Goal: Task Accomplishment & Management: Use online tool/utility

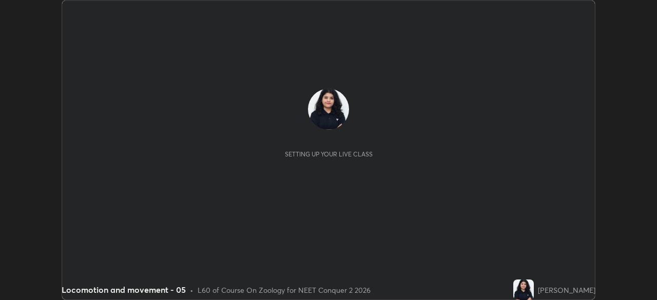
scroll to position [300, 656]
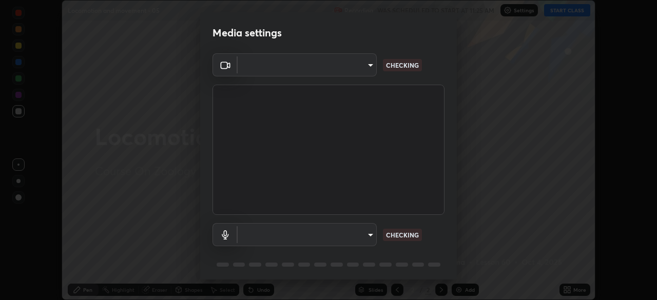
type input "8e51ced37930e971e34d94304a72bdf124377ca82fa83f25b6b4e34e328f1921"
type input "communications"
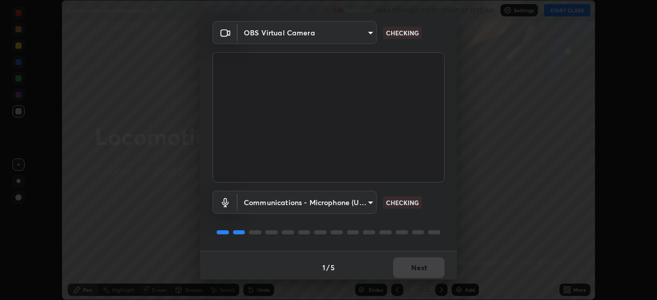
scroll to position [36, 0]
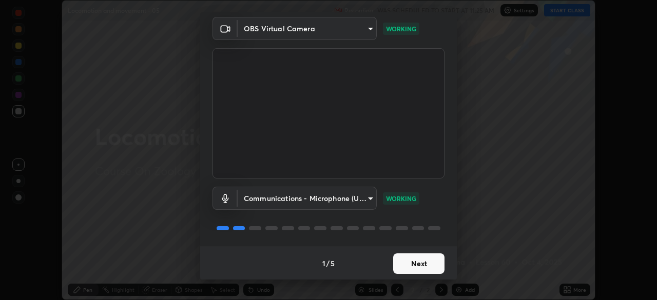
click at [415, 263] on button "Next" at bounding box center [418, 263] width 51 height 21
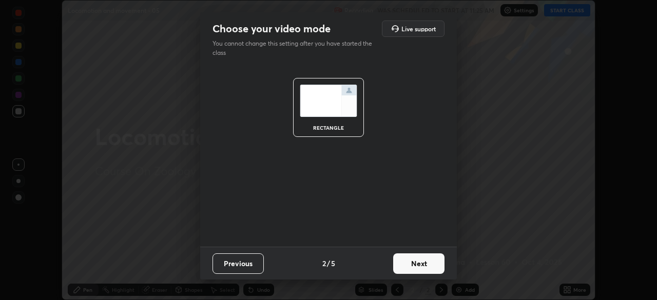
click at [415, 262] on button "Next" at bounding box center [418, 263] width 51 height 21
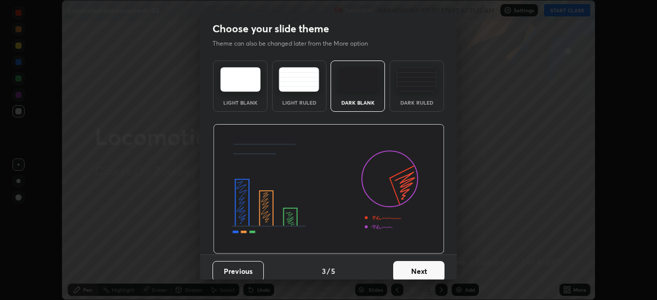
scroll to position [8, 0]
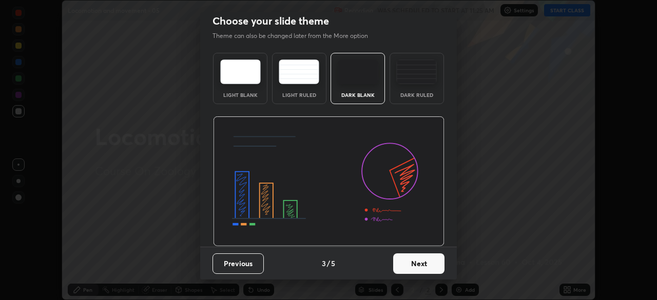
click at [416, 261] on button "Next" at bounding box center [418, 263] width 51 height 21
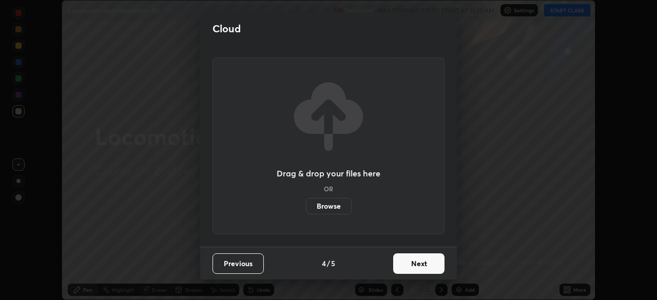
scroll to position [0, 0]
click at [342, 200] on label "Browse" at bounding box center [329, 206] width 46 height 16
click at [306, 200] on input "Browse" at bounding box center [306, 206] width 0 height 16
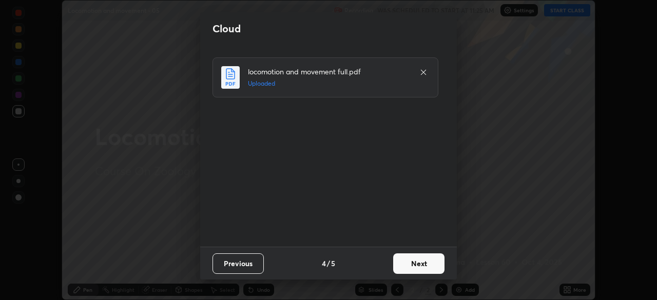
click at [407, 266] on button "Next" at bounding box center [418, 263] width 51 height 21
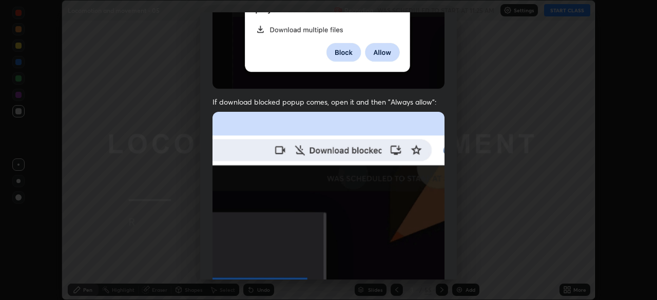
scroll to position [246, 0]
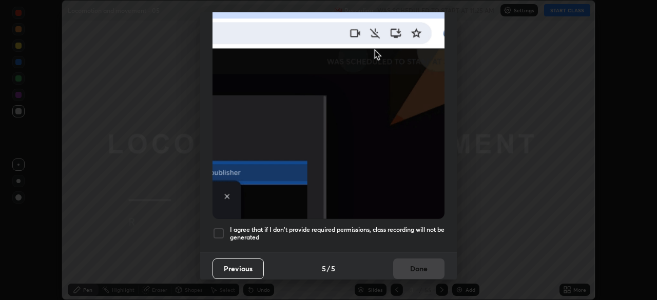
click at [220, 229] on div at bounding box center [218, 233] width 12 height 12
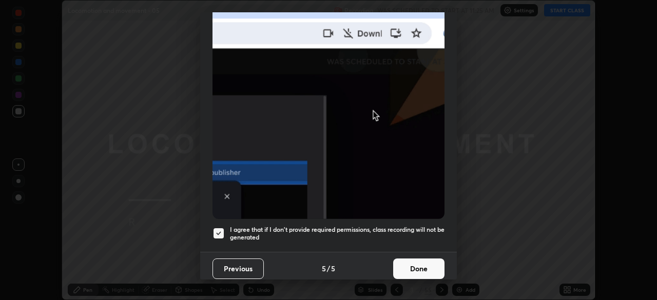
click at [393, 261] on button "Done" at bounding box center [418, 269] width 51 height 21
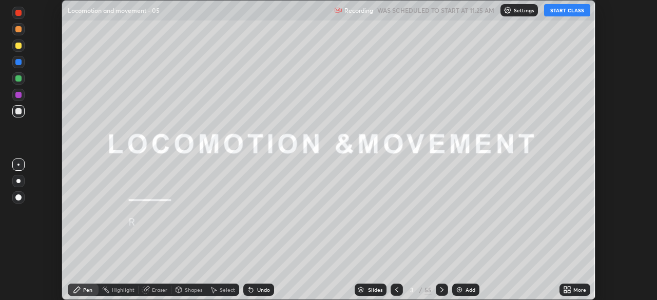
click at [552, 14] on button "START CLASS" at bounding box center [567, 10] width 46 height 12
click at [368, 291] on div "Slides" at bounding box center [375, 289] width 14 height 5
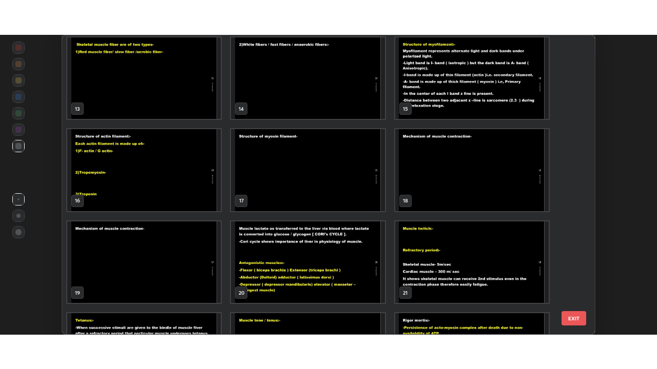
scroll to position [403, 0]
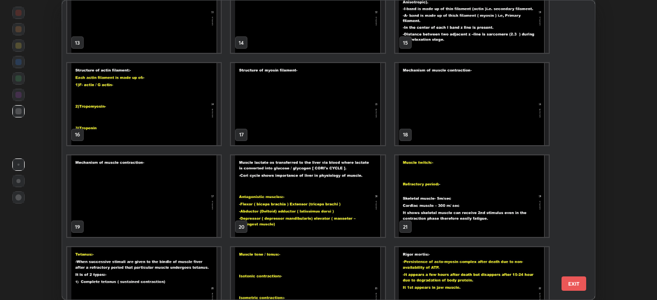
click at [345, 129] on img "grid" at bounding box center [307, 104] width 153 height 82
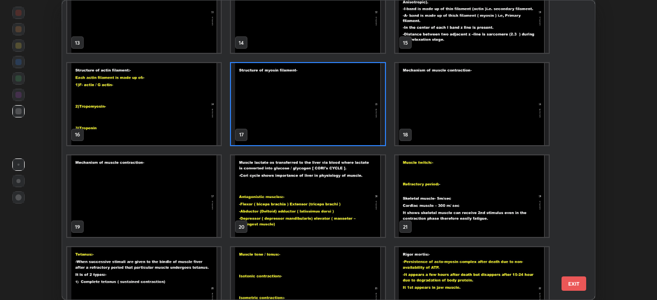
click at [346, 129] on img "grid" at bounding box center [307, 104] width 153 height 82
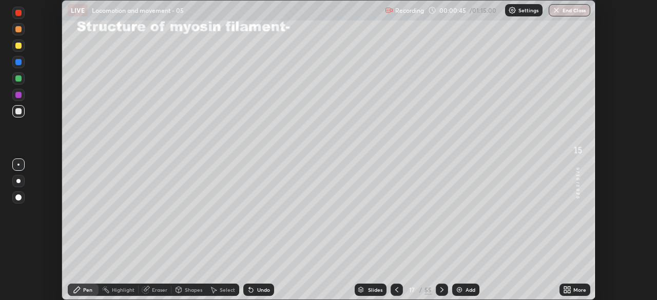
click at [568, 291] on icon at bounding box center [568, 291] width 3 height 3
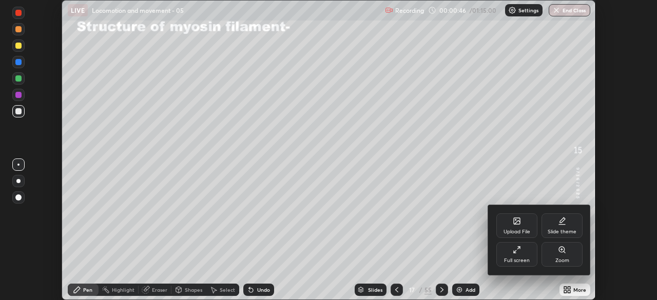
click at [508, 253] on div "Full screen" at bounding box center [516, 254] width 41 height 25
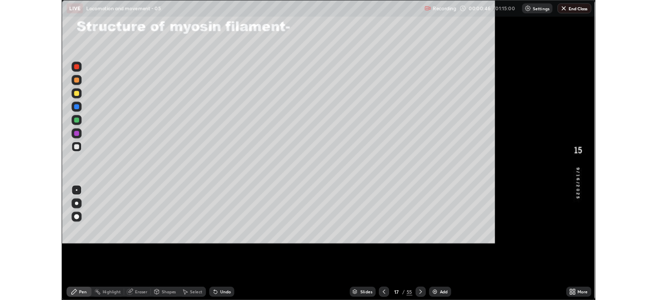
scroll to position [369, 657]
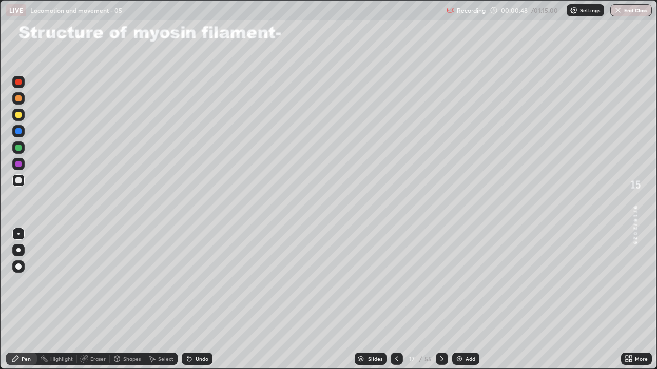
click at [21, 113] on div at bounding box center [18, 115] width 6 height 6
click at [187, 300] on icon at bounding box center [187, 357] width 1 height 1
click at [192, 300] on icon at bounding box center [189, 359] width 8 height 8
click at [193, 300] on div "Undo" at bounding box center [197, 359] width 31 height 12
click at [19, 114] on div at bounding box center [18, 115] width 6 height 6
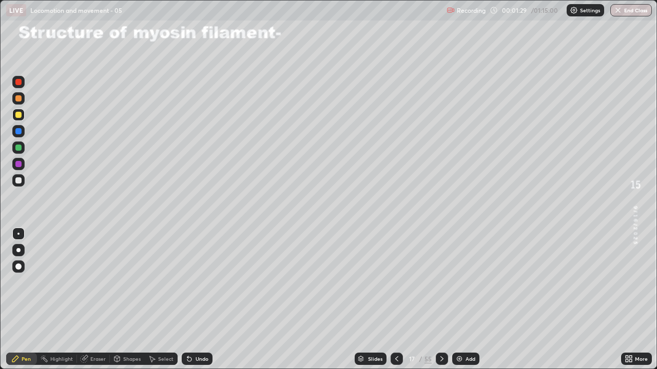
click at [20, 178] on div at bounding box center [18, 181] width 6 height 6
click at [16, 178] on div at bounding box center [18, 181] width 6 height 6
click at [200, 300] on div "Undo" at bounding box center [197, 359] width 31 height 12
click at [203, 300] on div "Undo" at bounding box center [197, 359] width 31 height 12
click at [204, 300] on div "Undo" at bounding box center [201, 359] width 13 height 5
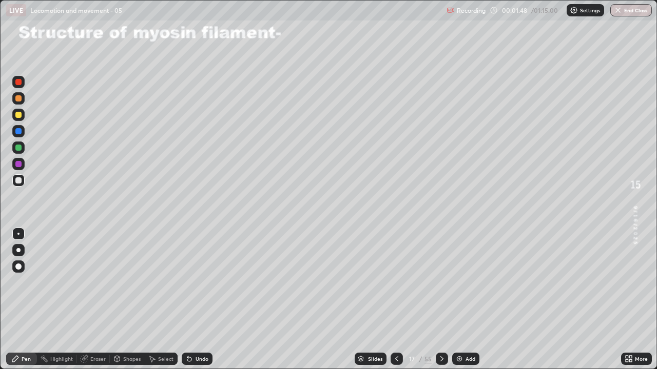
click at [204, 300] on div "Undo" at bounding box center [201, 359] width 13 height 5
click at [195, 300] on div "Undo" at bounding box center [201, 359] width 13 height 5
click at [201, 300] on div "Undo" at bounding box center [197, 359] width 31 height 12
click at [201, 300] on div "Undo" at bounding box center [201, 359] width 13 height 5
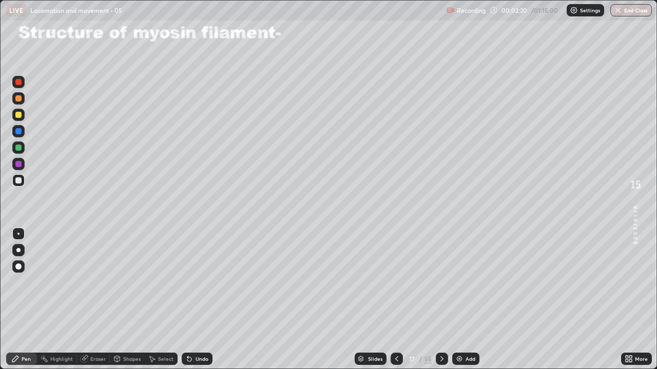
click at [199, 300] on div "Undo" at bounding box center [197, 359] width 31 height 12
click at [20, 178] on div at bounding box center [18, 181] width 6 height 6
click at [20, 112] on div at bounding box center [18, 115] width 6 height 6
click at [19, 148] on div at bounding box center [18, 148] width 6 height 6
click at [119, 300] on icon at bounding box center [117, 359] width 8 height 8
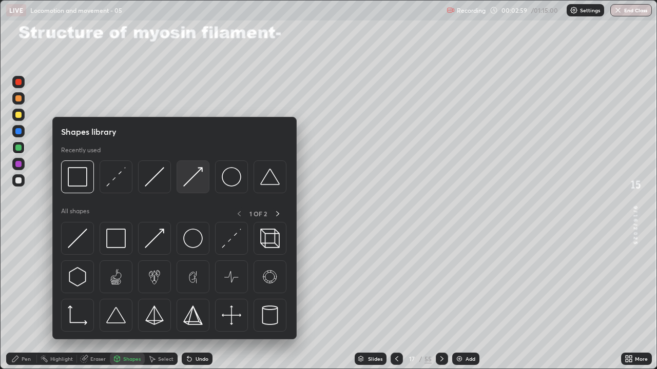
click at [184, 184] on img at bounding box center [192, 176] width 19 height 19
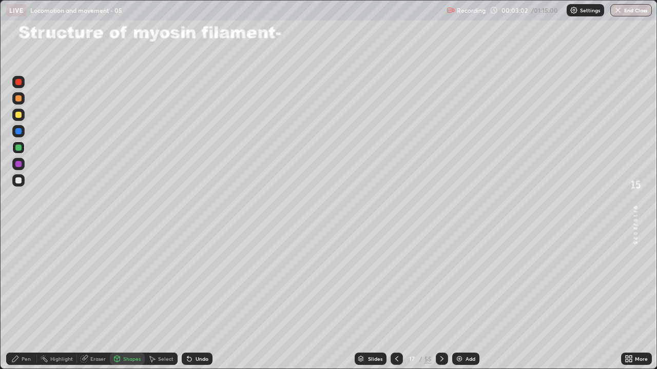
click at [24, 300] on div "Pen" at bounding box center [21, 359] width 31 height 12
click at [19, 178] on div at bounding box center [18, 181] width 6 height 6
click at [22, 166] on div at bounding box center [18, 164] width 12 height 12
click at [20, 131] on div at bounding box center [18, 131] width 6 height 6
click at [21, 128] on div at bounding box center [18, 131] width 12 height 12
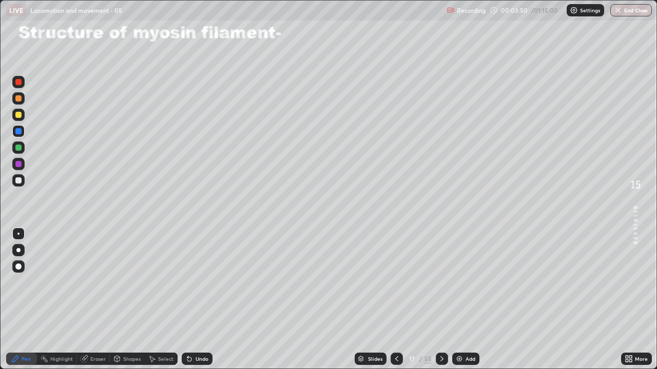
click at [24, 114] on div at bounding box center [18, 115] width 12 height 12
click at [14, 180] on div at bounding box center [18, 180] width 12 height 12
click at [21, 149] on div at bounding box center [18, 148] width 6 height 6
click at [210, 300] on div "Undo" at bounding box center [197, 359] width 31 height 12
click at [207, 300] on div "Undo" at bounding box center [197, 359] width 31 height 12
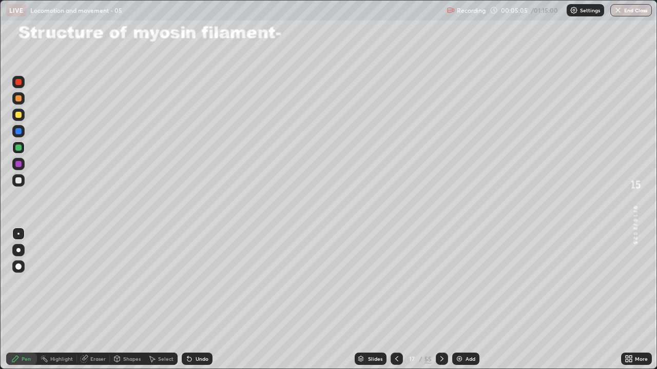
click at [206, 300] on div "Undo" at bounding box center [197, 359] width 31 height 12
click at [205, 300] on div "Undo" at bounding box center [201, 359] width 13 height 5
click at [201, 300] on div "Undo" at bounding box center [201, 359] width 13 height 5
click at [199, 300] on div "Undo" at bounding box center [201, 359] width 13 height 5
click at [197, 300] on div "Undo" at bounding box center [201, 359] width 13 height 5
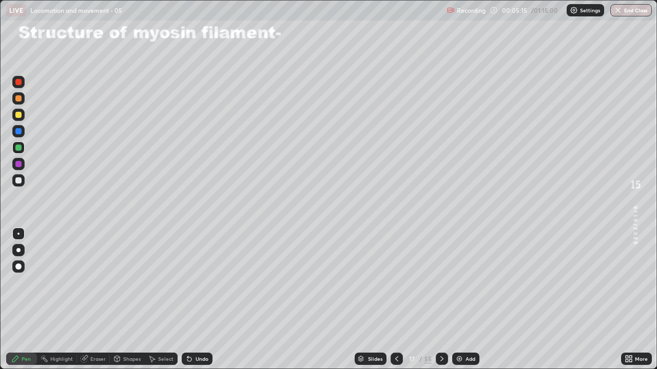
click at [18, 180] on div at bounding box center [18, 181] width 6 height 6
click at [18, 162] on div at bounding box center [18, 164] width 6 height 6
click at [198, 300] on div "Undo" at bounding box center [197, 359] width 31 height 12
click at [185, 300] on div "Undo" at bounding box center [197, 359] width 31 height 12
click at [19, 114] on div at bounding box center [18, 115] width 6 height 6
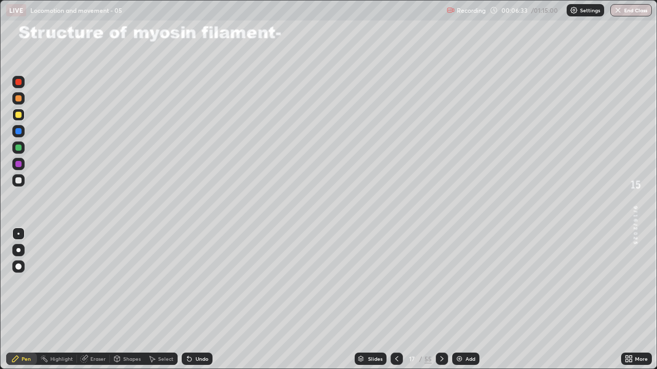
click at [18, 176] on div at bounding box center [18, 180] width 12 height 12
click at [92, 300] on div "Eraser" at bounding box center [97, 359] width 15 height 5
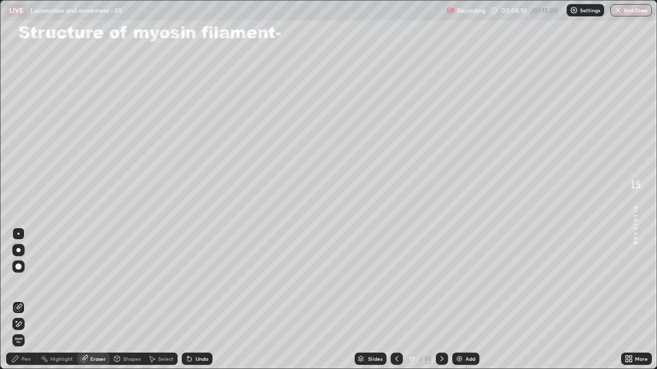
click at [26, 300] on div "Pen" at bounding box center [26, 359] width 9 height 5
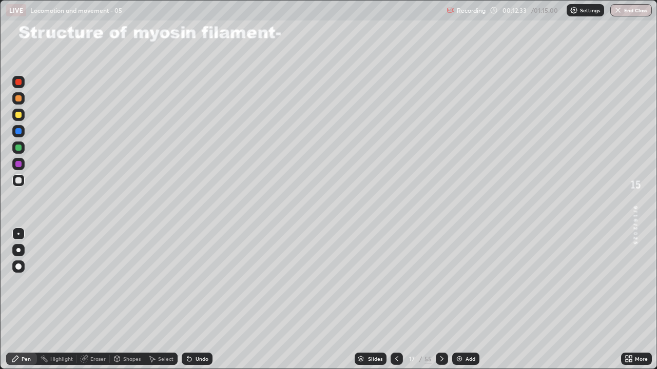
click at [440, 300] on div at bounding box center [442, 359] width 12 height 12
click at [18, 114] on div at bounding box center [18, 115] width 6 height 6
click at [198, 300] on div "Undo" at bounding box center [197, 359] width 31 height 12
click at [199, 300] on div "Undo" at bounding box center [201, 359] width 13 height 5
click at [198, 300] on div "Undo" at bounding box center [201, 359] width 13 height 5
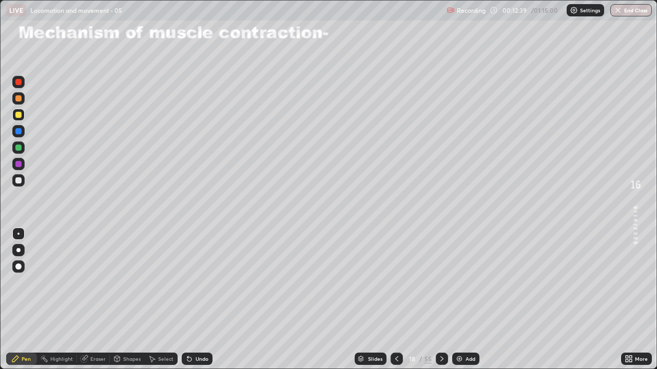
click at [199, 300] on div "Undo" at bounding box center [201, 359] width 13 height 5
click at [27, 300] on div "Pen" at bounding box center [21, 359] width 31 height 12
click at [19, 179] on div at bounding box center [18, 181] width 6 height 6
click at [122, 300] on div "Shapes" at bounding box center [127, 359] width 35 height 12
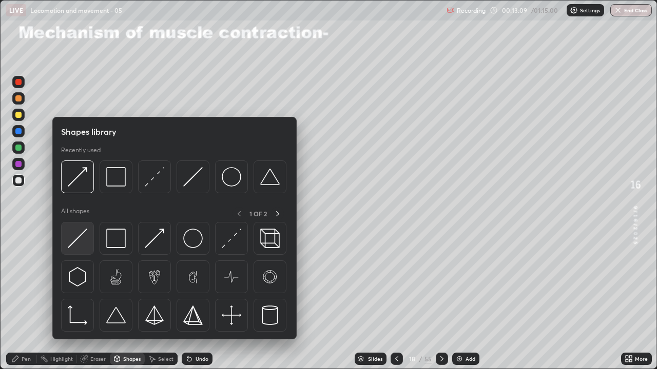
click at [81, 236] on img at bounding box center [77, 238] width 19 height 19
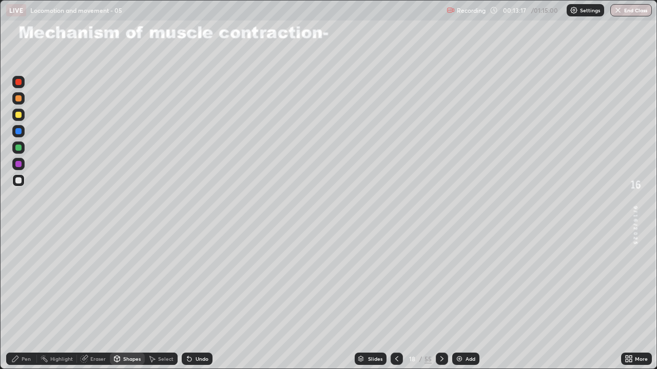
click at [100, 300] on div "Eraser" at bounding box center [97, 359] width 15 height 5
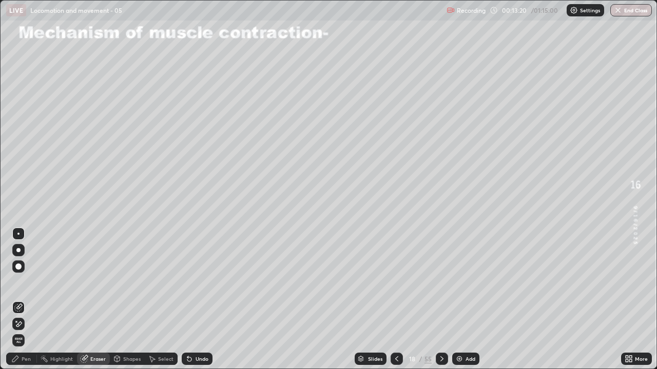
click at [32, 300] on div "Pen" at bounding box center [21, 359] width 31 height 12
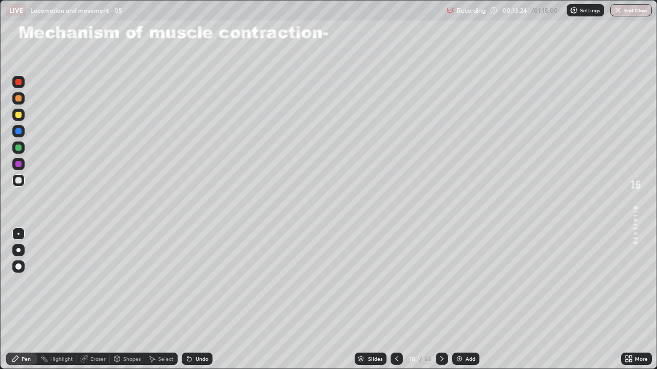
click at [19, 116] on div at bounding box center [18, 115] width 6 height 6
click at [203, 300] on div "Undo" at bounding box center [201, 359] width 13 height 5
click at [197, 300] on div "Undo" at bounding box center [197, 359] width 31 height 12
click at [18, 182] on div at bounding box center [18, 181] width 6 height 6
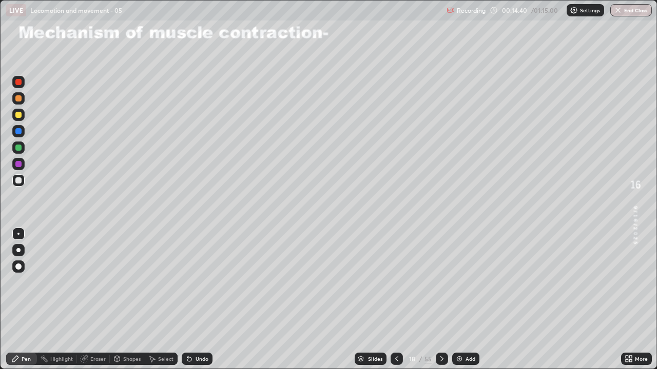
click at [199, 300] on div "Undo" at bounding box center [197, 359] width 31 height 12
click at [201, 300] on div "Undo" at bounding box center [197, 359] width 31 height 12
click at [197, 300] on div "Undo" at bounding box center [197, 359] width 31 height 12
click at [23, 117] on div at bounding box center [18, 115] width 12 height 12
click at [17, 148] on div at bounding box center [18, 148] width 6 height 6
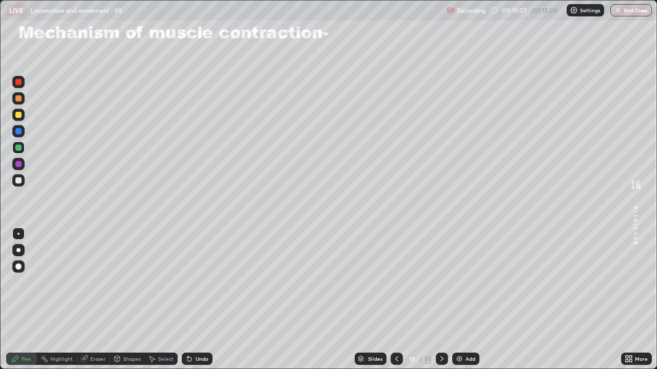
click at [395, 300] on icon at bounding box center [397, 359] width 8 height 8
click at [626, 300] on icon at bounding box center [626, 357] width 3 height 3
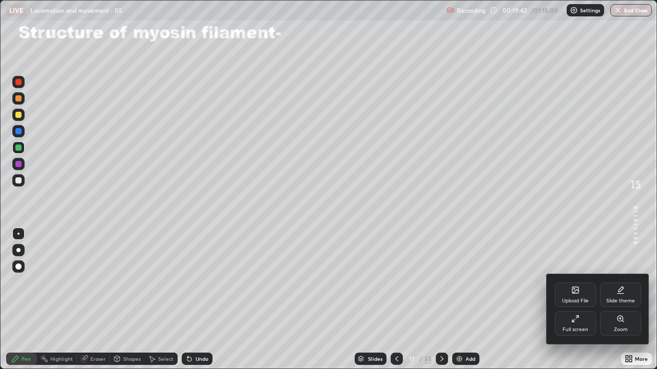
click at [568, 300] on div "Full screen" at bounding box center [575, 329] width 26 height 5
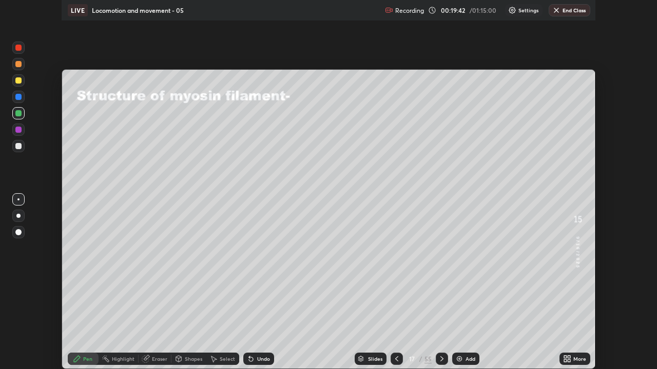
scroll to position [51008, 50652]
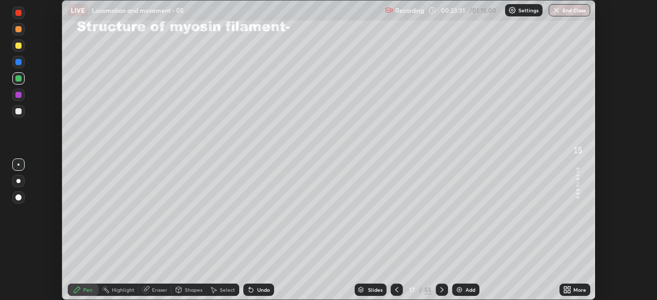
click at [561, 291] on div "More" at bounding box center [574, 290] width 31 height 12
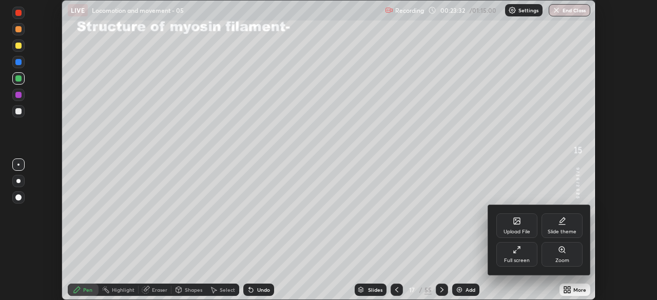
click at [499, 252] on div "Full screen" at bounding box center [516, 254] width 41 height 25
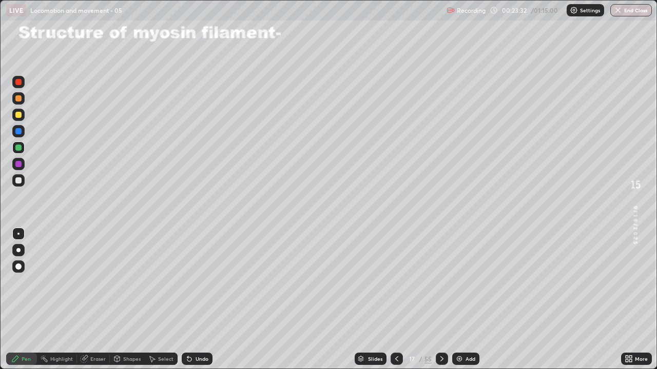
scroll to position [369, 657]
click at [438, 300] on icon at bounding box center [442, 359] width 8 height 8
click at [190, 300] on icon at bounding box center [189, 359] width 8 height 8
click at [194, 300] on div "Undo" at bounding box center [197, 359] width 31 height 12
click at [197, 300] on div "Undo" at bounding box center [197, 359] width 31 height 12
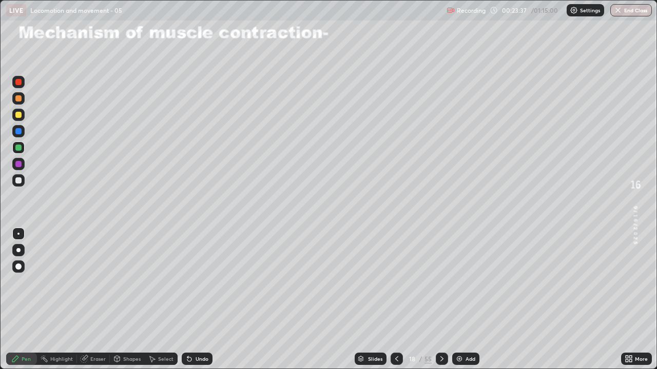
click at [200, 300] on div "Undo" at bounding box center [201, 359] width 13 height 5
click at [202, 300] on div "Undo" at bounding box center [201, 359] width 13 height 5
click at [205, 300] on div "Undo" at bounding box center [201, 359] width 13 height 5
click at [203, 300] on div "Undo" at bounding box center [201, 359] width 13 height 5
click at [13, 116] on div at bounding box center [18, 115] width 12 height 12
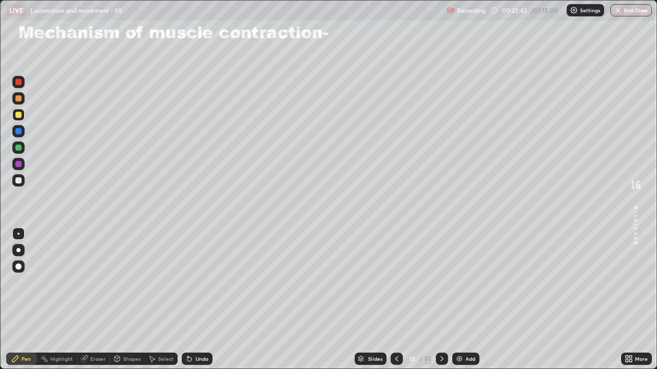
click at [199, 300] on div "Undo" at bounding box center [197, 359] width 31 height 12
click at [15, 162] on div at bounding box center [18, 164] width 6 height 6
click at [204, 300] on div "Undo" at bounding box center [201, 359] width 13 height 5
click at [199, 300] on div "Undo" at bounding box center [197, 359] width 31 height 12
click at [195, 300] on div "Undo" at bounding box center [201, 359] width 13 height 5
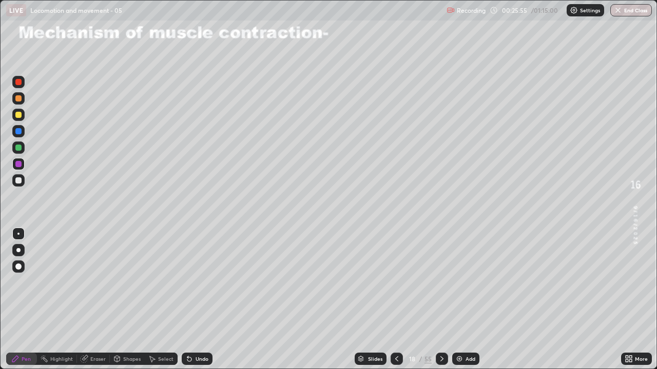
click at [195, 300] on div "Undo" at bounding box center [201, 359] width 13 height 5
click at [199, 300] on div "Undo" at bounding box center [201, 359] width 13 height 5
click at [198, 300] on div "Undo" at bounding box center [197, 359] width 31 height 12
click at [462, 300] on img at bounding box center [459, 359] width 8 height 8
click at [198, 300] on div "Undo" at bounding box center [197, 359] width 31 height 12
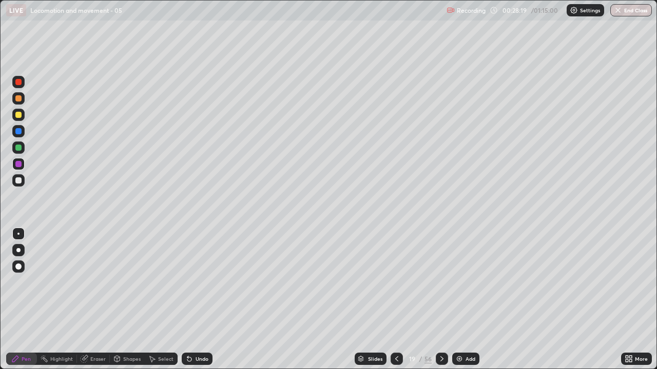
click at [195, 300] on div "Undo" at bounding box center [197, 359] width 31 height 12
click at [192, 300] on div "Undo" at bounding box center [197, 359] width 31 height 12
click at [182, 300] on div "Undo" at bounding box center [197, 359] width 31 height 12
click at [187, 300] on icon at bounding box center [189, 360] width 4 height 4
click at [17, 149] on div at bounding box center [18, 148] width 6 height 6
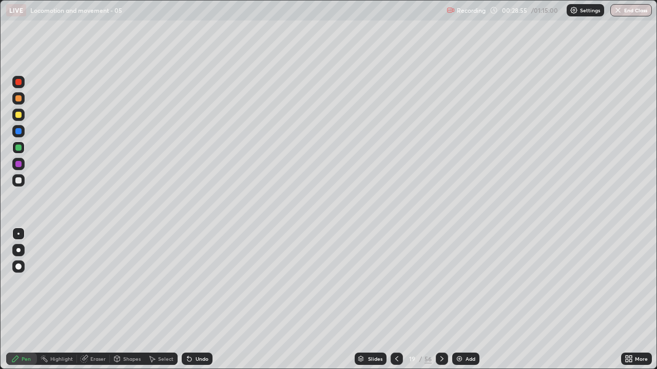
click at [195, 300] on div "Undo" at bounding box center [201, 359] width 13 height 5
click at [198, 300] on div "Undo" at bounding box center [201, 359] width 13 height 5
click at [199, 300] on div "Undo" at bounding box center [201, 359] width 13 height 5
click at [200, 300] on div "Undo" at bounding box center [201, 359] width 13 height 5
click at [199, 300] on div "Undo" at bounding box center [197, 359] width 31 height 12
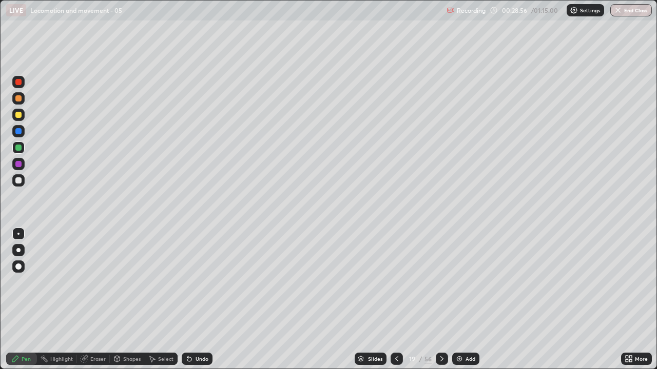
click at [203, 300] on div "Undo" at bounding box center [197, 359] width 31 height 12
click at [202, 300] on div "Undo" at bounding box center [197, 359] width 31 height 12
click at [201, 300] on div "Undo" at bounding box center [197, 359] width 31 height 12
click at [194, 300] on div "Undo" at bounding box center [197, 359] width 31 height 12
click at [195, 300] on div "Undo" at bounding box center [201, 359] width 13 height 5
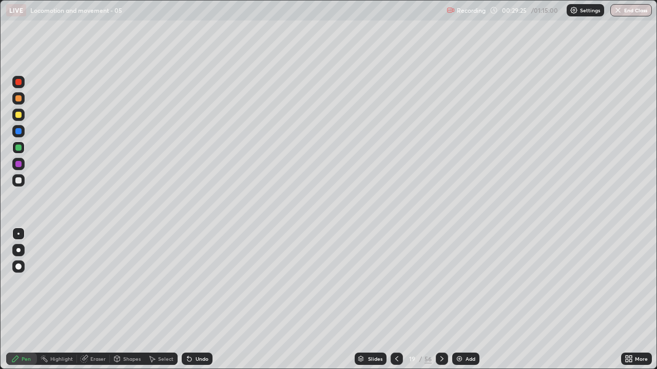
click at [396, 300] on icon at bounding box center [397, 359] width 8 height 8
click at [442, 300] on icon at bounding box center [442, 359] width 8 height 8
click at [440, 300] on icon at bounding box center [442, 359] width 8 height 8
click at [395, 300] on icon at bounding box center [397, 359] width 8 height 8
click at [460, 300] on img at bounding box center [459, 359] width 8 height 8
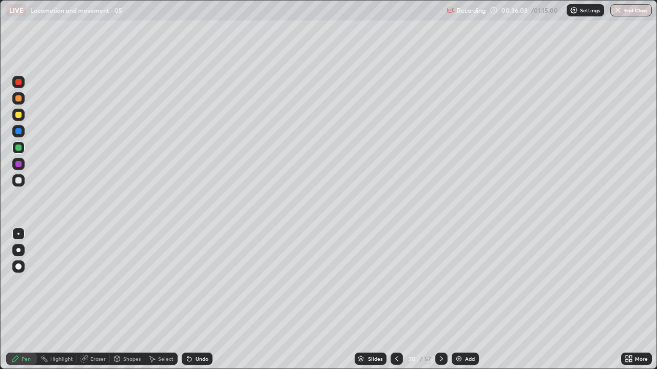
click at [17, 181] on div at bounding box center [18, 181] width 6 height 6
click at [90, 20] on div "LIVE Locomotion and movement - 05" at bounding box center [224, 10] width 436 height 21
click at [195, 300] on div "Undo" at bounding box center [197, 359] width 31 height 12
click at [197, 300] on div "Undo" at bounding box center [201, 359] width 13 height 5
click at [192, 300] on div "Undo" at bounding box center [197, 359] width 31 height 12
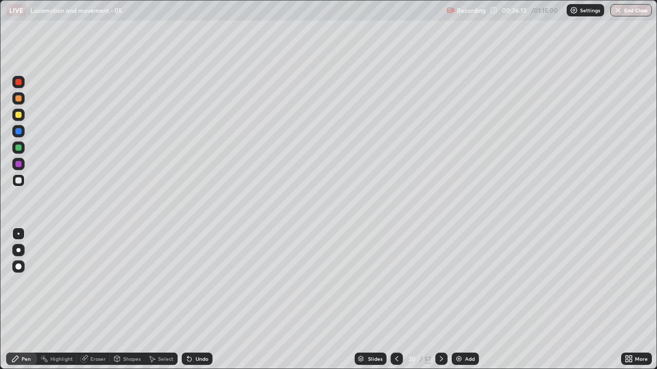
click at [188, 300] on icon at bounding box center [189, 360] width 4 height 4
click at [203, 300] on div "Undo" at bounding box center [197, 359] width 31 height 12
click at [210, 300] on div "Undo" at bounding box center [197, 359] width 31 height 12
click at [17, 114] on div at bounding box center [18, 115] width 6 height 6
click at [195, 300] on div "Undo" at bounding box center [201, 359] width 13 height 5
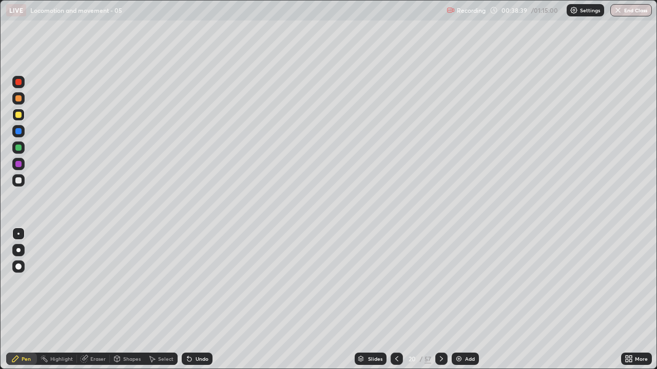
click at [187, 300] on icon at bounding box center [187, 357] width 1 height 1
click at [125, 300] on div "Shapes" at bounding box center [131, 359] width 17 height 5
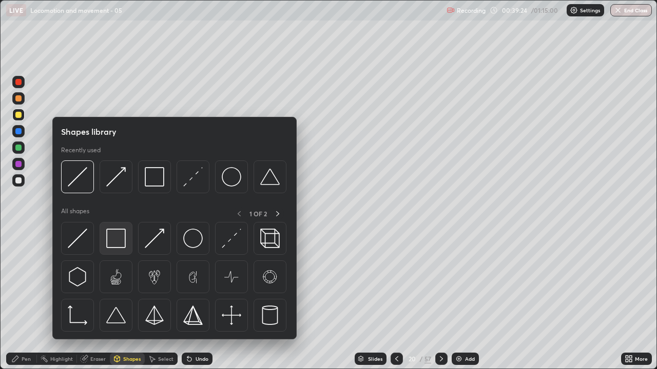
click at [115, 240] on img at bounding box center [115, 238] width 19 height 19
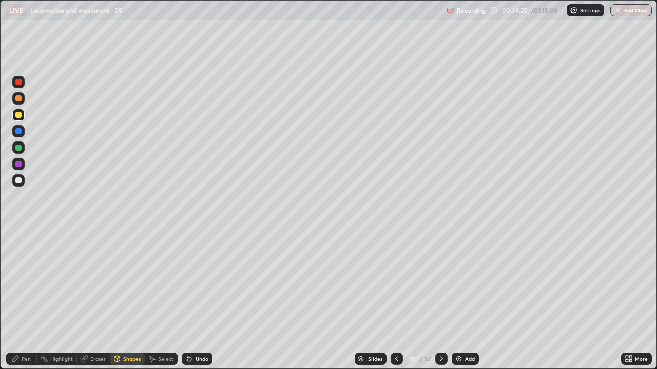
click at [19, 182] on div at bounding box center [18, 181] width 6 height 6
click at [202, 300] on div "Undo" at bounding box center [201, 359] width 13 height 5
click at [198, 300] on div "Undo" at bounding box center [197, 359] width 31 height 12
click at [195, 300] on div "Undo" at bounding box center [201, 359] width 13 height 5
click at [201, 300] on div "Undo" at bounding box center [201, 359] width 13 height 5
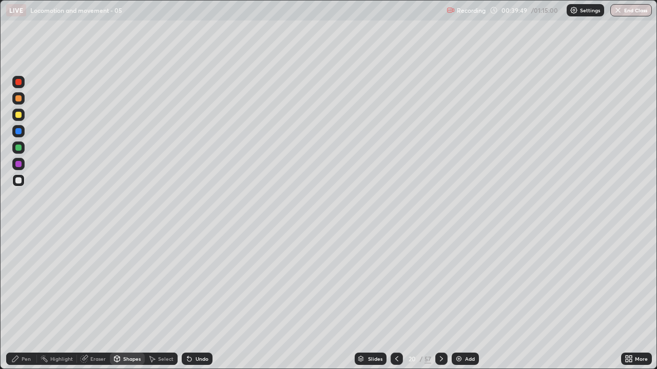
click at [91, 300] on div "Eraser" at bounding box center [97, 359] width 15 height 5
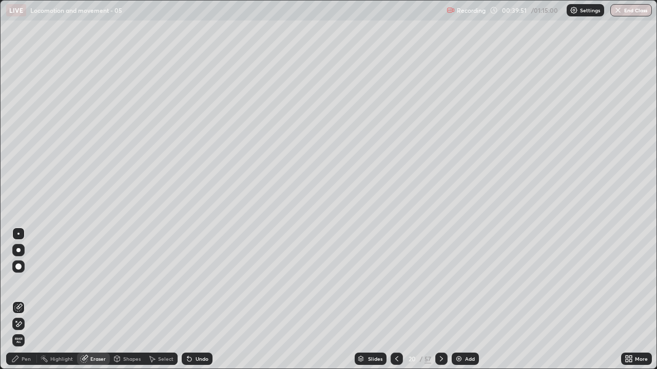
click at [18, 300] on icon at bounding box center [15, 359] width 8 height 8
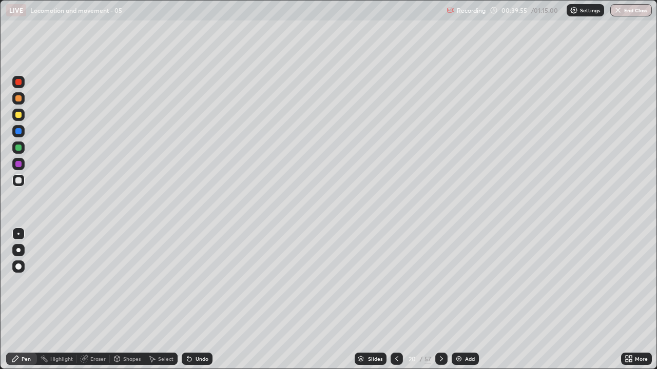
click at [123, 300] on div "Shapes" at bounding box center [127, 359] width 35 height 12
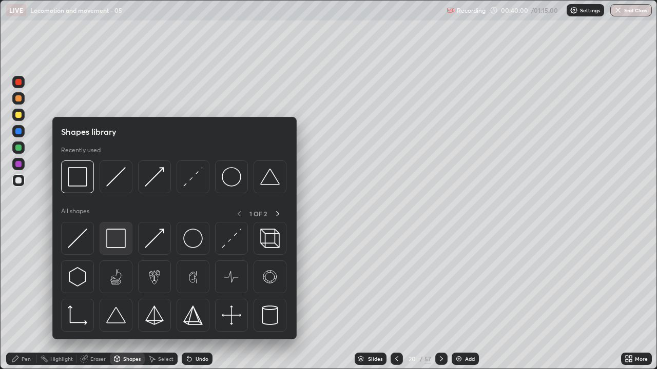
click at [123, 243] on img at bounding box center [115, 238] width 19 height 19
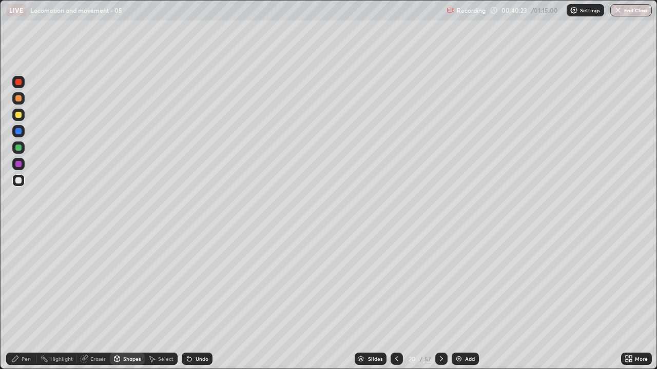
click at [124, 300] on div "Shapes" at bounding box center [131, 359] width 17 height 5
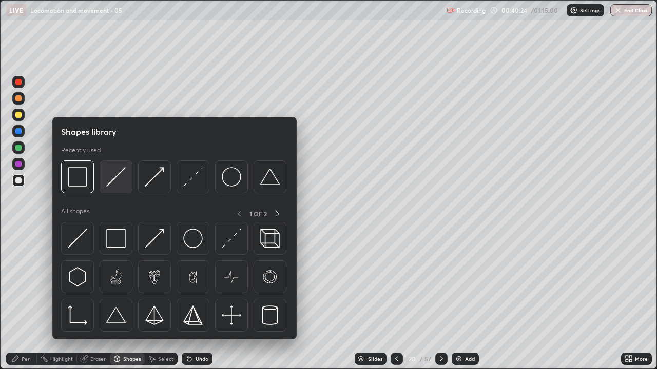
click at [112, 180] on img at bounding box center [115, 176] width 19 height 19
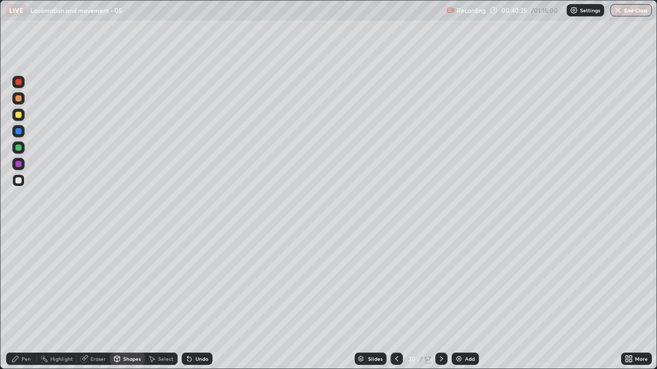
click at [17, 163] on div at bounding box center [18, 164] width 6 height 6
click at [26, 300] on div "Pen" at bounding box center [26, 359] width 9 height 5
click at [19, 178] on div at bounding box center [18, 181] width 6 height 6
click at [20, 148] on div at bounding box center [18, 148] width 6 height 6
click at [131, 300] on div "Shapes" at bounding box center [131, 359] width 17 height 5
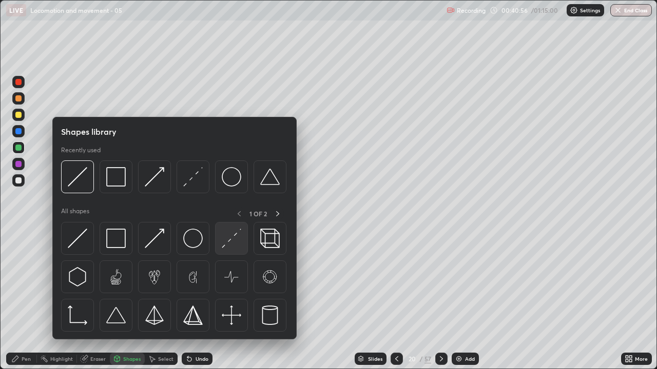
click at [225, 248] on img at bounding box center [231, 238] width 19 height 19
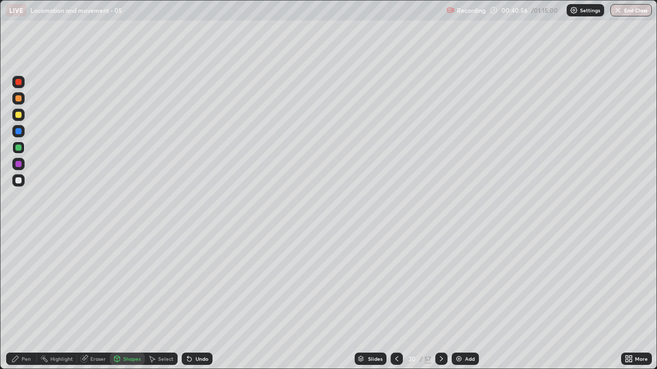
click at [21, 114] on div at bounding box center [18, 115] width 6 height 6
click at [23, 300] on div "Pen" at bounding box center [26, 359] width 9 height 5
click at [200, 300] on div "Undo" at bounding box center [201, 359] width 13 height 5
click at [204, 300] on div "Undo" at bounding box center [201, 359] width 13 height 5
click at [205, 300] on div "Undo" at bounding box center [201, 359] width 13 height 5
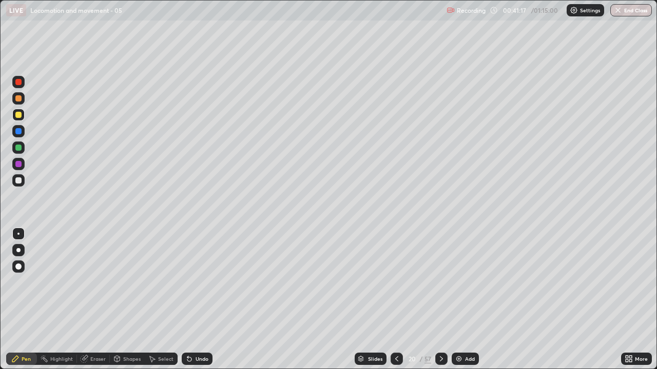
click at [209, 300] on div "Undo" at bounding box center [197, 359] width 31 height 12
click at [202, 300] on div "Undo" at bounding box center [197, 359] width 31 height 12
click at [121, 300] on div "Shapes" at bounding box center [127, 359] width 35 height 12
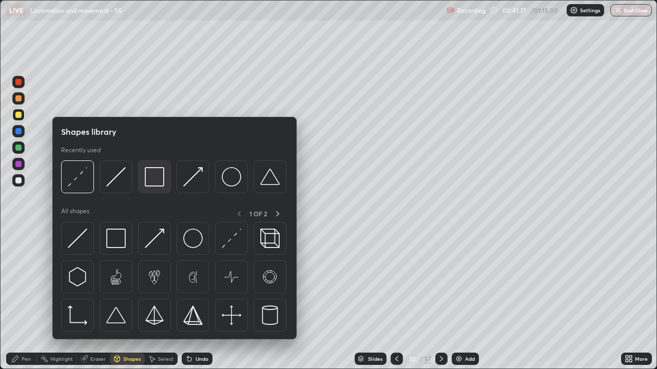
click at [159, 187] on div at bounding box center [154, 177] width 33 height 33
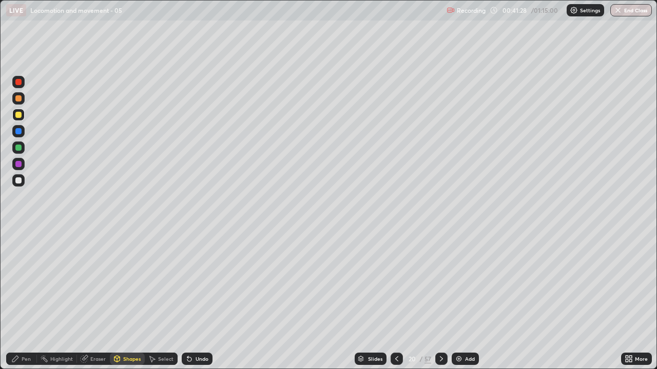
click at [18, 180] on div at bounding box center [18, 181] width 6 height 6
click at [117, 300] on icon at bounding box center [117, 361] width 0 height 4
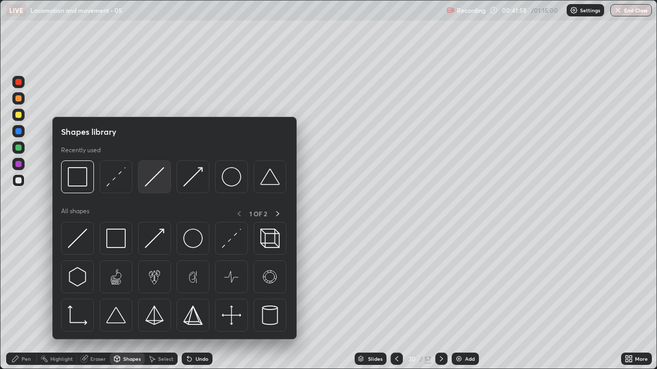
click at [146, 187] on img at bounding box center [154, 176] width 19 height 19
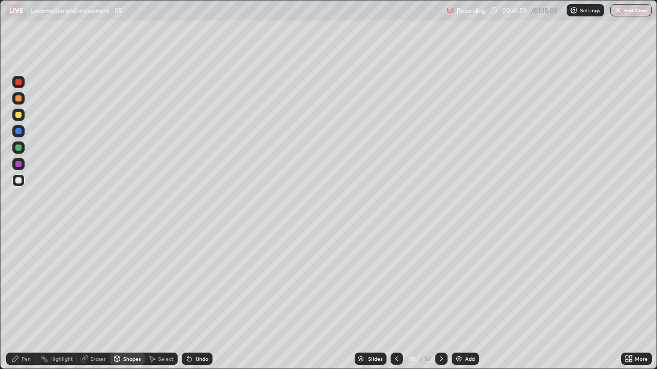
click at [18, 147] on div at bounding box center [18, 148] width 6 height 6
click at [18, 165] on div at bounding box center [18, 164] width 6 height 6
click at [24, 300] on div "Pen" at bounding box center [26, 359] width 9 height 5
click at [120, 300] on icon at bounding box center [117, 359] width 8 height 8
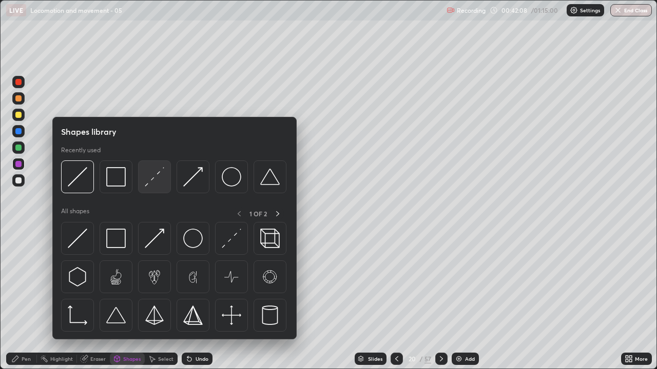
click at [149, 185] on img at bounding box center [154, 176] width 19 height 19
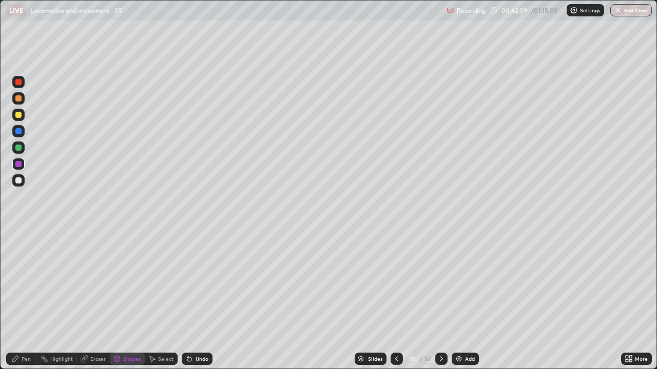
click at [21, 116] on div at bounding box center [18, 115] width 6 height 6
click at [200, 300] on div "Undo" at bounding box center [197, 359] width 31 height 12
click at [21, 300] on div "Pen" at bounding box center [21, 359] width 31 height 12
click at [122, 300] on div "Shapes" at bounding box center [127, 359] width 35 height 12
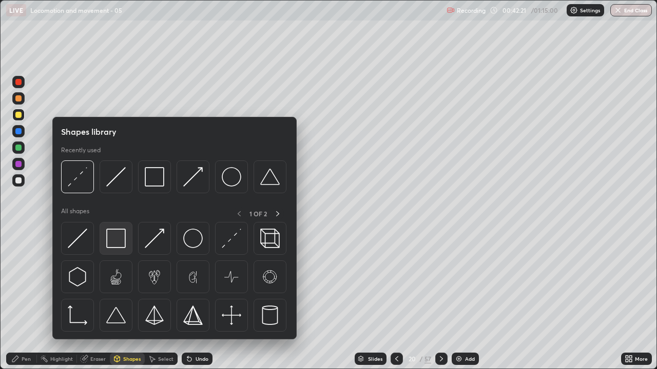
click at [109, 238] on img at bounding box center [115, 238] width 19 height 19
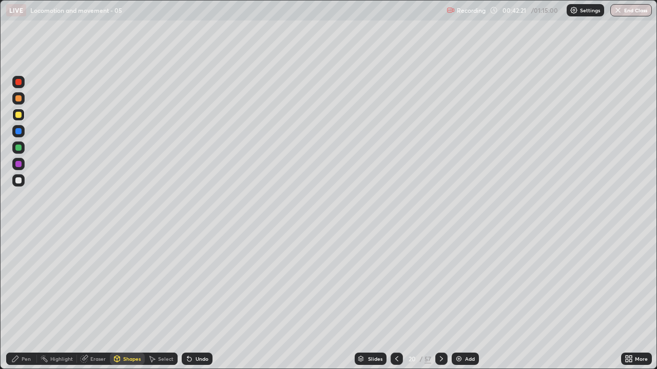
click at [19, 182] on div at bounding box center [18, 181] width 6 height 6
click at [198, 300] on div "Undo" at bounding box center [197, 359] width 31 height 12
click at [198, 300] on div "Undo" at bounding box center [201, 359] width 13 height 5
click at [195, 300] on div "Undo" at bounding box center [201, 359] width 13 height 5
click at [21, 300] on div "Pen" at bounding box center [21, 359] width 31 height 12
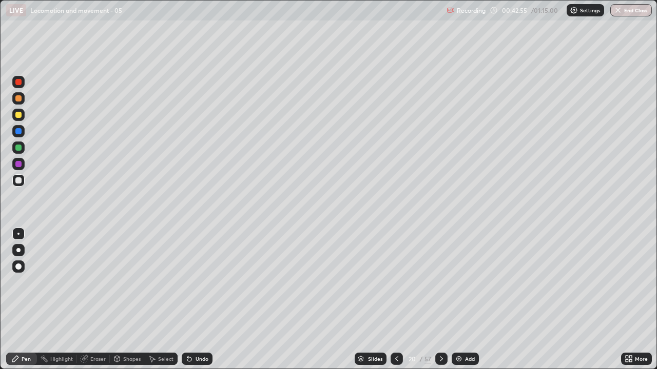
click at [125, 300] on div "Shapes" at bounding box center [131, 359] width 17 height 5
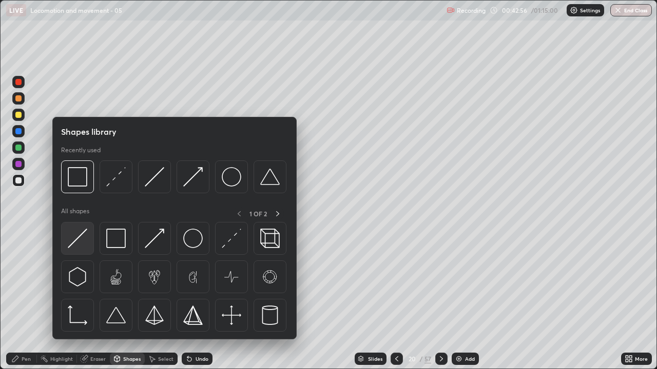
click at [77, 234] on img at bounding box center [77, 238] width 19 height 19
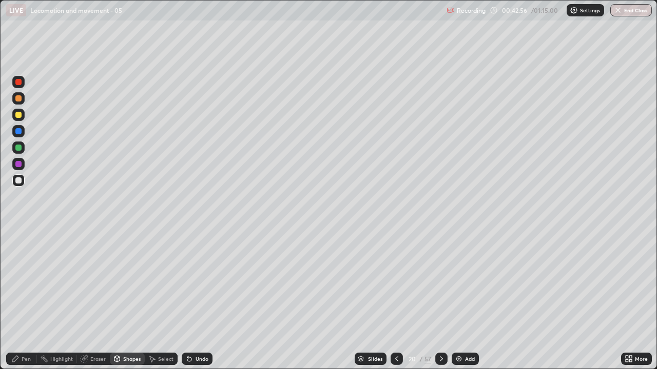
click at [20, 165] on div at bounding box center [18, 164] width 6 height 6
click at [22, 300] on div "Pen" at bounding box center [26, 359] width 9 height 5
click at [18, 147] on div at bounding box center [18, 148] width 6 height 6
click at [127, 300] on div "Shapes" at bounding box center [127, 359] width 35 height 12
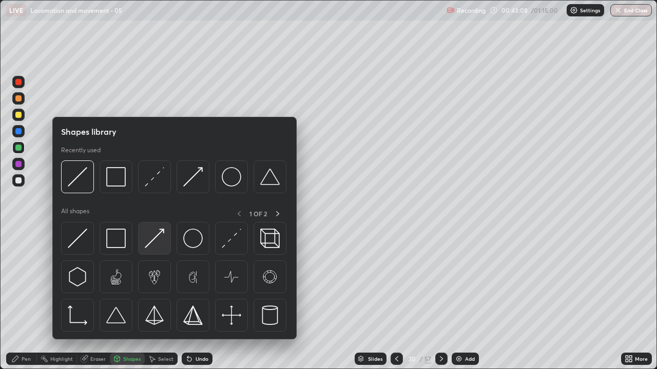
click at [146, 243] on img at bounding box center [154, 238] width 19 height 19
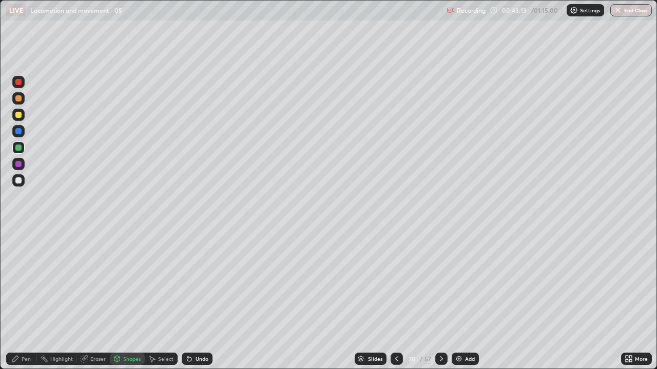
click at [24, 300] on div "Pen" at bounding box center [21, 359] width 31 height 12
click at [18, 132] on div at bounding box center [18, 131] width 6 height 6
click at [20, 166] on div at bounding box center [18, 164] width 6 height 6
click at [19, 96] on div at bounding box center [18, 98] width 6 height 6
click at [125, 300] on div "Shapes" at bounding box center [131, 359] width 17 height 5
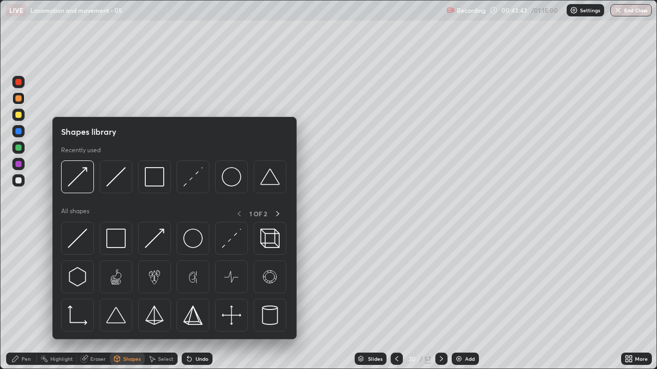
click at [16, 179] on div at bounding box center [18, 181] width 6 height 6
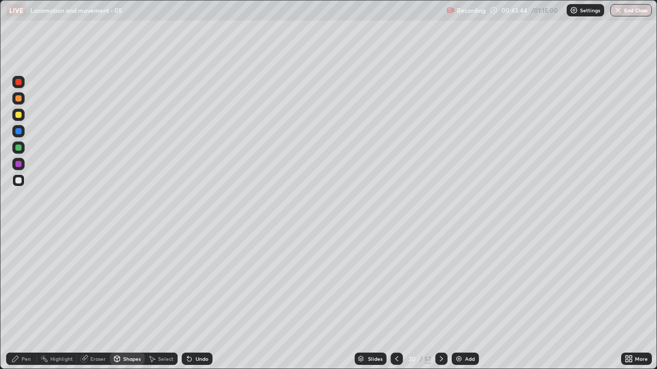
click at [19, 130] on div at bounding box center [18, 131] width 6 height 6
click at [18, 148] on div at bounding box center [18, 148] width 6 height 6
click at [207, 300] on div "Undo" at bounding box center [201, 359] width 13 height 5
click at [24, 300] on div "Pen" at bounding box center [26, 359] width 9 height 5
click at [201, 300] on div "Undo" at bounding box center [201, 359] width 13 height 5
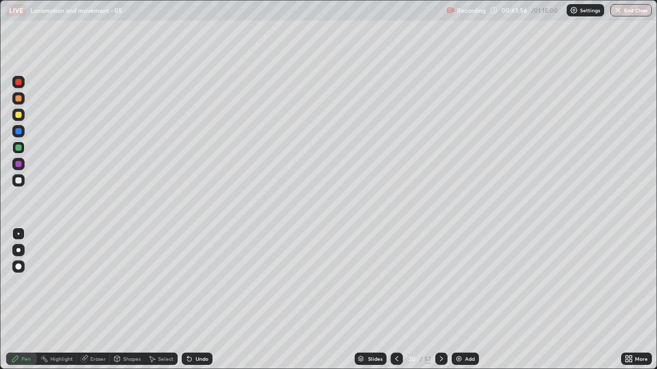
click at [18, 300] on icon at bounding box center [15, 359] width 8 height 8
click at [203, 300] on div "Undo" at bounding box center [197, 359] width 31 height 12
click at [206, 300] on div "Undo" at bounding box center [197, 359] width 31 height 12
click at [135, 300] on div "Shapes" at bounding box center [131, 359] width 17 height 5
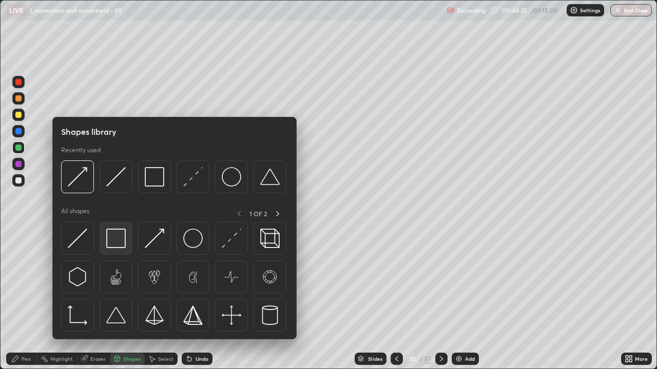
click at [122, 237] on img at bounding box center [115, 238] width 19 height 19
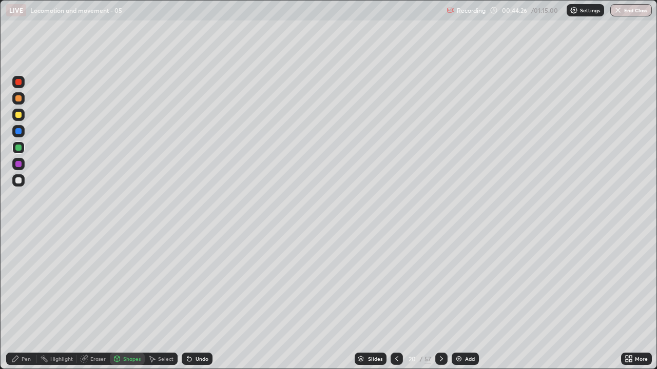
click at [18, 181] on div at bounding box center [18, 181] width 6 height 6
click at [22, 152] on div at bounding box center [18, 148] width 12 height 12
click at [21, 114] on div at bounding box center [18, 115] width 6 height 6
click at [32, 300] on div "Pen" at bounding box center [21, 359] width 31 height 12
click at [21, 165] on div at bounding box center [18, 164] width 6 height 6
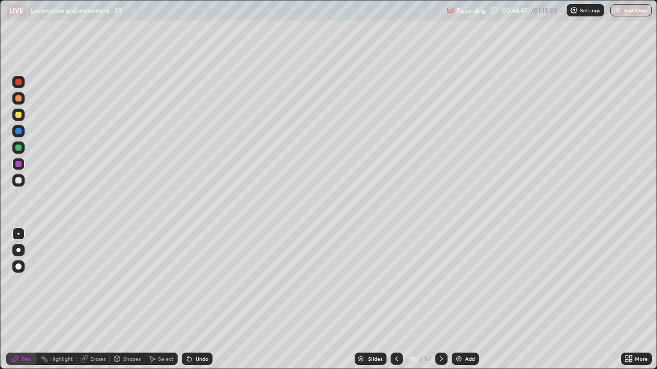
click at [206, 300] on div "Undo" at bounding box center [201, 359] width 13 height 5
click at [199, 300] on div "Undo" at bounding box center [197, 359] width 31 height 12
click at [206, 300] on div "Undo" at bounding box center [201, 359] width 13 height 5
click at [201, 300] on div "Undo" at bounding box center [201, 359] width 13 height 5
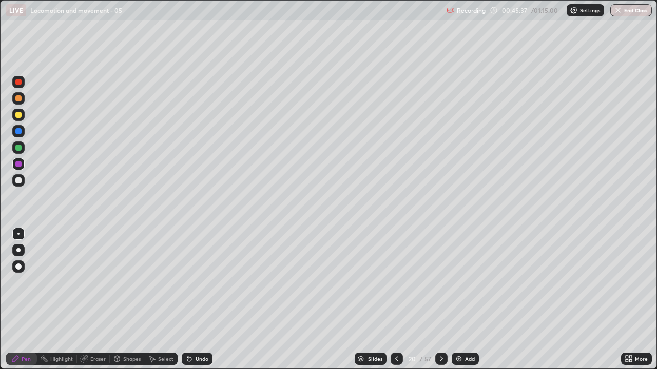
click at [199, 300] on div "Undo" at bounding box center [201, 359] width 13 height 5
click at [199, 300] on div "Undo" at bounding box center [197, 359] width 31 height 12
click at [198, 300] on div "Undo" at bounding box center [197, 359] width 31 height 12
click at [195, 300] on div "Undo" at bounding box center [197, 359] width 31 height 12
click at [136, 300] on div "Shapes" at bounding box center [131, 359] width 17 height 5
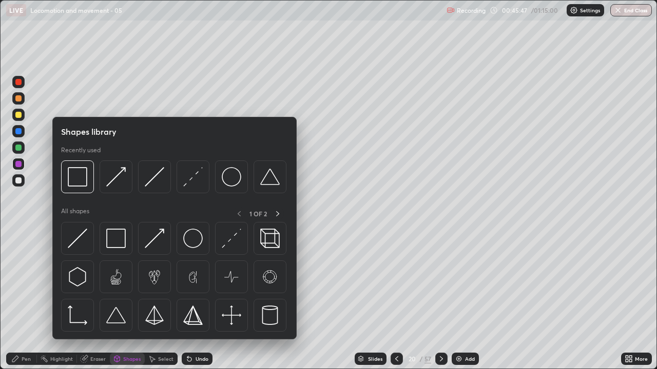
click at [23, 178] on div at bounding box center [18, 180] width 12 height 12
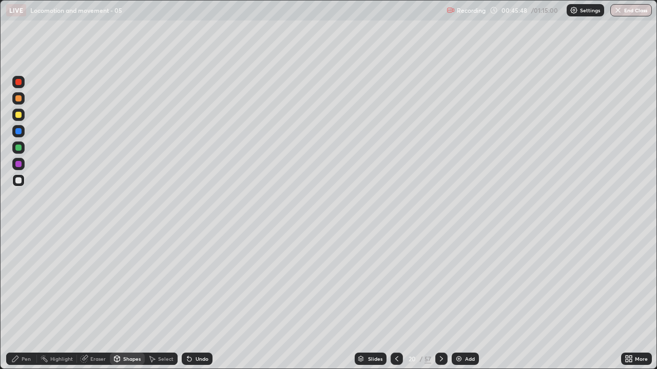
click at [24, 184] on div at bounding box center [18, 180] width 12 height 16
click at [135, 300] on div "Shapes" at bounding box center [131, 359] width 17 height 5
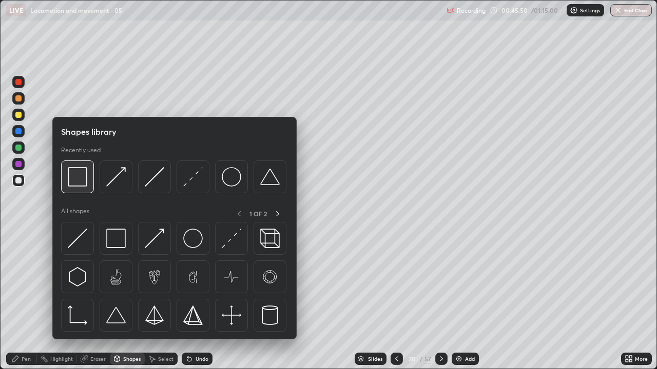
click at [86, 185] on img at bounding box center [77, 176] width 19 height 19
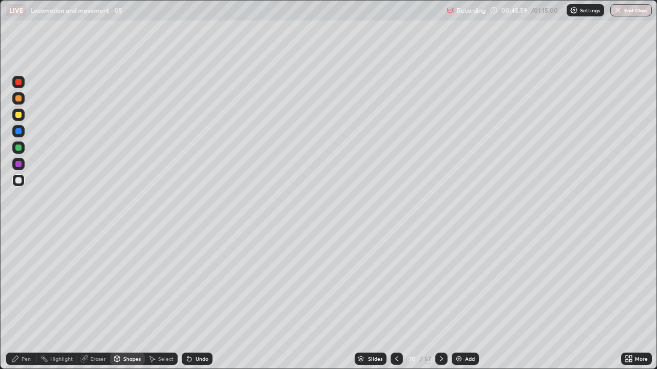
click at [202, 300] on div "Undo" at bounding box center [201, 359] width 13 height 5
click at [30, 300] on div "Pen" at bounding box center [26, 359] width 9 height 5
click at [188, 300] on icon at bounding box center [189, 360] width 4 height 4
click at [186, 300] on div "Undo" at bounding box center [197, 359] width 31 height 12
click at [185, 300] on div "Undo" at bounding box center [197, 359] width 31 height 12
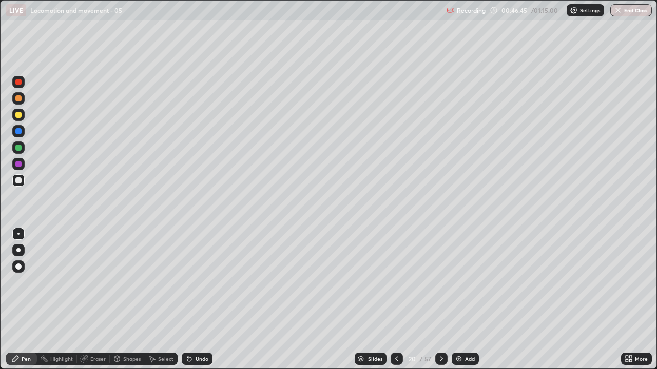
click at [586, 300] on div "Slides 20 / 57 Add" at bounding box center [416, 359] width 408 height 21
click at [194, 300] on div "Undo" at bounding box center [197, 359] width 31 height 12
click at [186, 300] on div "Undo" at bounding box center [197, 359] width 31 height 12
click at [184, 300] on div "Undo" at bounding box center [197, 359] width 31 height 12
click at [183, 300] on div "Undo" at bounding box center [197, 359] width 31 height 12
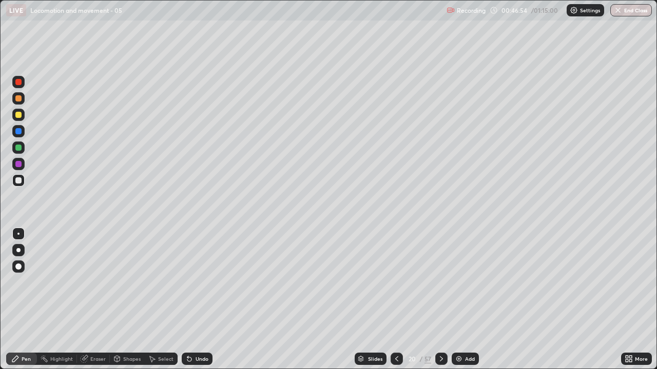
click at [173, 300] on div "Select" at bounding box center [161, 359] width 33 height 12
click at [178, 300] on div "Undo" at bounding box center [195, 359] width 35 height 21
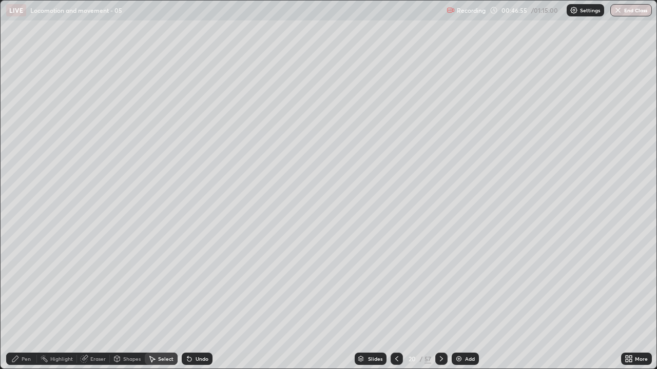
click at [178, 300] on div "Undo" at bounding box center [195, 359] width 35 height 21
click at [171, 300] on div "Select" at bounding box center [161, 359] width 33 height 12
click at [169, 300] on div "Select" at bounding box center [161, 359] width 33 height 12
click at [166, 300] on div "Select" at bounding box center [161, 359] width 33 height 12
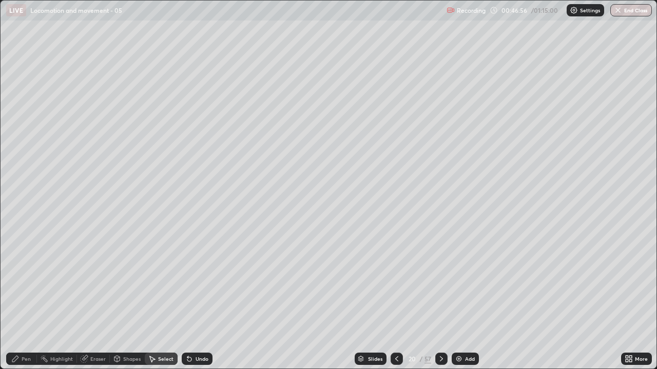
click at [165, 300] on div "Select" at bounding box center [161, 359] width 33 height 12
click at [163, 300] on div "Select" at bounding box center [161, 359] width 33 height 12
click at [197, 300] on div "Undo" at bounding box center [197, 359] width 31 height 12
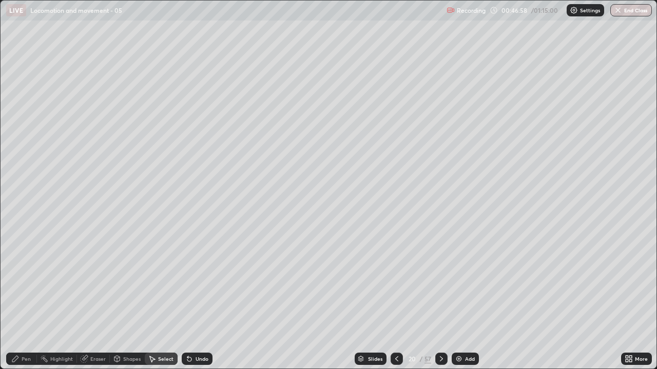
click at [193, 300] on div "Undo" at bounding box center [197, 359] width 31 height 12
click at [191, 300] on icon at bounding box center [189, 359] width 8 height 8
click at [190, 300] on div "Undo" at bounding box center [197, 359] width 31 height 12
click at [189, 300] on icon at bounding box center [189, 359] width 8 height 8
click at [188, 300] on div "Undo" at bounding box center [197, 359] width 31 height 12
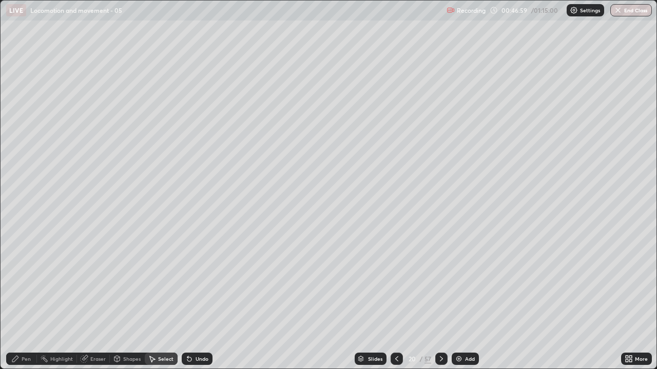
click at [188, 300] on div "Undo" at bounding box center [197, 359] width 31 height 12
click at [186, 300] on div "Undo" at bounding box center [197, 359] width 31 height 12
click at [187, 300] on div "Undo" at bounding box center [197, 359] width 31 height 12
click at [185, 300] on div "Undo" at bounding box center [197, 359] width 31 height 12
click at [185, 300] on icon at bounding box center [189, 359] width 8 height 8
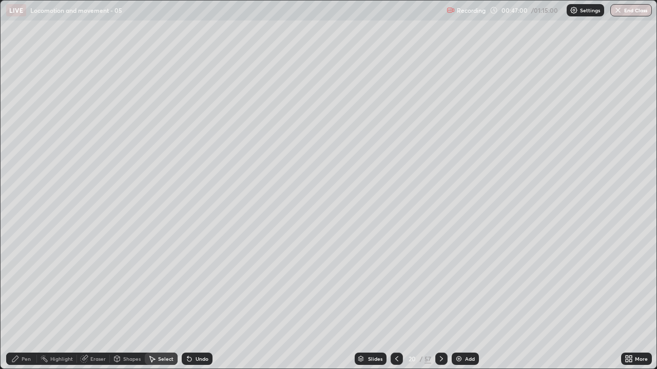
click at [185, 300] on icon at bounding box center [189, 359] width 8 height 8
click at [184, 300] on div "Undo" at bounding box center [197, 359] width 31 height 12
click at [183, 300] on div "Undo" at bounding box center [197, 359] width 31 height 12
click at [182, 300] on div "Undo" at bounding box center [197, 359] width 31 height 12
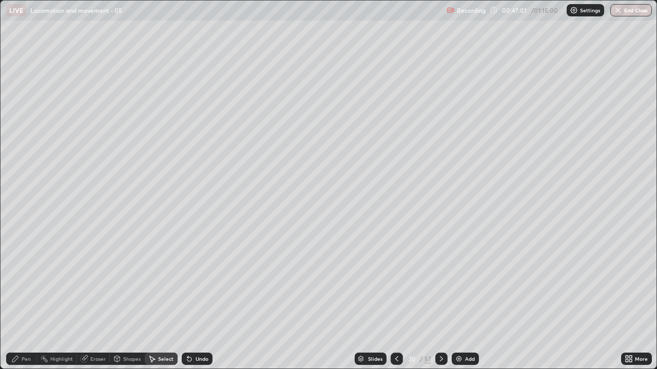
click at [182, 300] on div "Undo" at bounding box center [197, 359] width 31 height 12
click at [174, 300] on div "Select" at bounding box center [161, 359] width 33 height 12
click at [173, 300] on div "Select" at bounding box center [161, 359] width 33 height 12
click at [172, 300] on div "Select" at bounding box center [161, 359] width 33 height 12
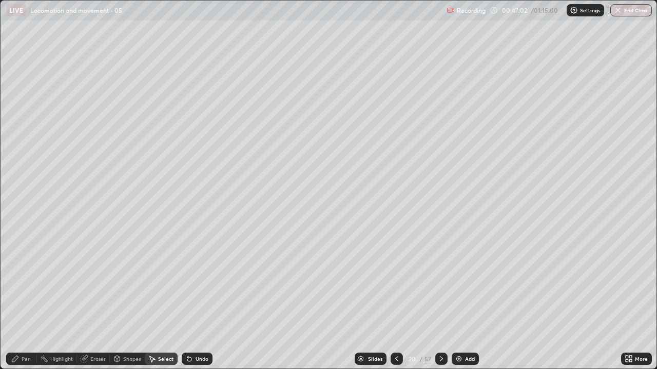
click at [172, 300] on div "Select" at bounding box center [161, 359] width 33 height 12
click at [188, 300] on icon at bounding box center [189, 359] width 8 height 8
click at [189, 300] on icon at bounding box center [189, 360] width 4 height 4
click at [190, 300] on icon at bounding box center [189, 360] width 4 height 4
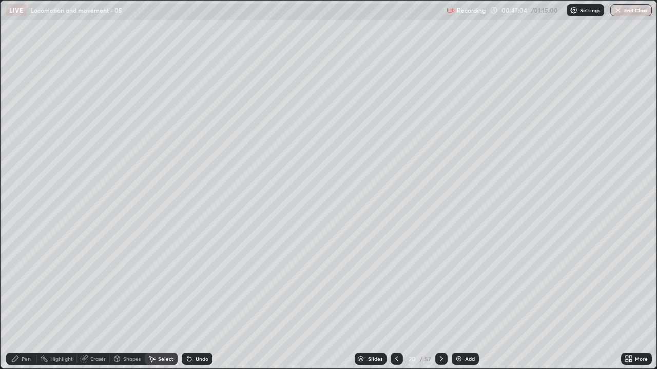
click at [188, 300] on icon at bounding box center [189, 360] width 4 height 4
click at [191, 300] on div "Undo" at bounding box center [197, 359] width 31 height 12
click at [187, 300] on icon at bounding box center [189, 360] width 4 height 4
click at [188, 300] on icon at bounding box center [189, 360] width 4 height 4
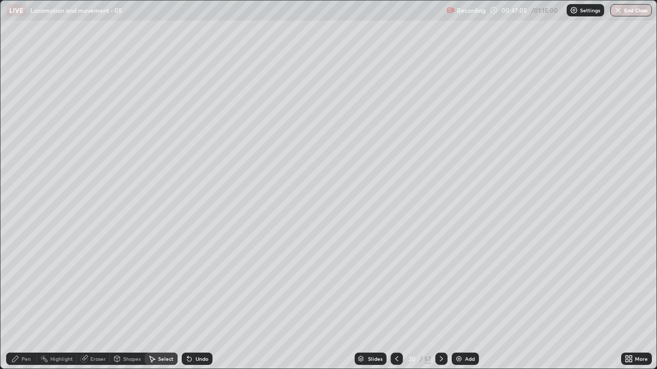
click at [187, 300] on icon at bounding box center [189, 360] width 4 height 4
click at [182, 300] on div "Undo" at bounding box center [197, 359] width 31 height 12
click at [174, 300] on div "Select" at bounding box center [161, 359] width 33 height 12
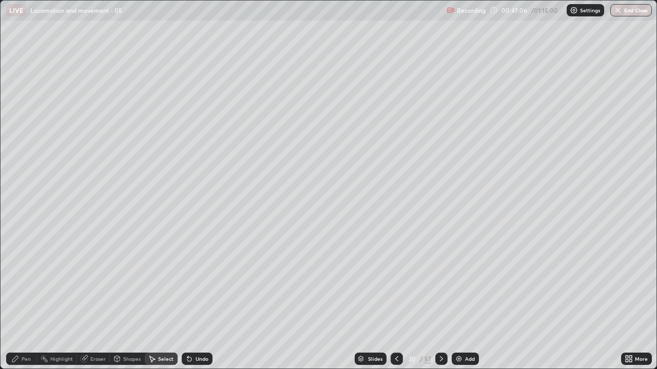
click at [174, 300] on div "Select" at bounding box center [161, 359] width 33 height 12
click at [176, 300] on div "Select" at bounding box center [161, 359] width 33 height 12
click at [192, 300] on icon at bounding box center [189, 359] width 8 height 8
click at [198, 300] on div "Undo" at bounding box center [201, 359] width 13 height 5
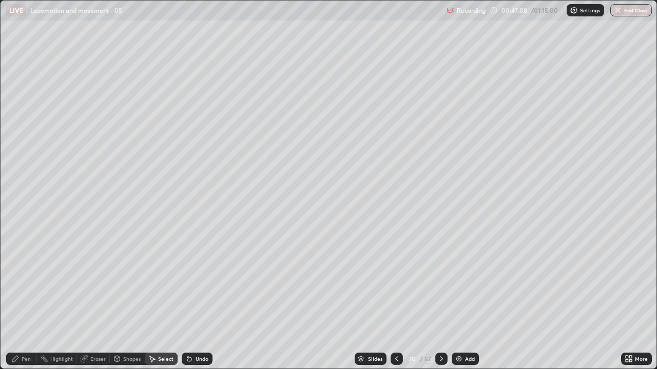
click at [195, 300] on div "Undo" at bounding box center [201, 359] width 13 height 5
click at [192, 300] on div "Undo" at bounding box center [197, 359] width 31 height 12
click at [193, 300] on div "Undo" at bounding box center [197, 359] width 31 height 12
click at [192, 300] on div "Undo" at bounding box center [197, 359] width 31 height 12
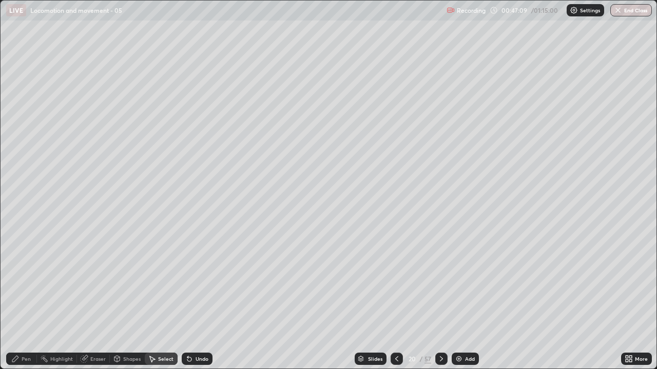
click at [193, 300] on div "Undo" at bounding box center [197, 359] width 31 height 12
click at [192, 300] on div "Undo" at bounding box center [197, 359] width 31 height 12
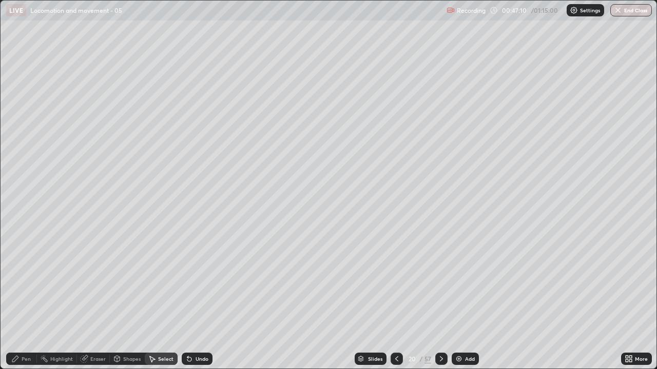
click at [188, 300] on icon at bounding box center [189, 360] width 4 height 4
click at [191, 300] on icon at bounding box center [189, 359] width 8 height 8
click at [188, 300] on icon at bounding box center [189, 360] width 4 height 4
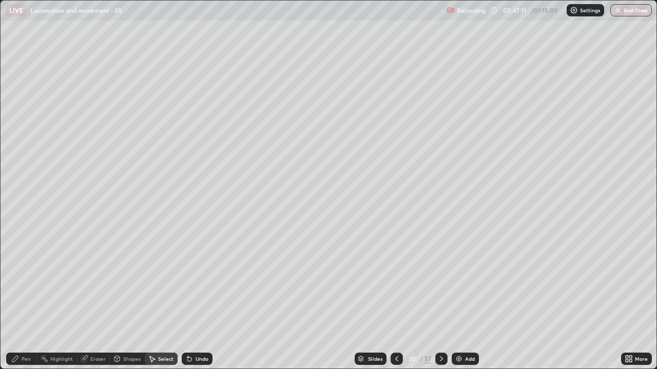
click at [189, 300] on div "Undo" at bounding box center [197, 359] width 31 height 12
click at [188, 300] on icon at bounding box center [189, 360] width 4 height 4
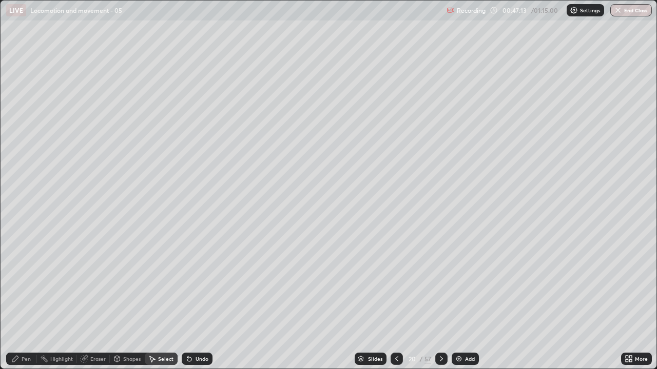
click at [188, 300] on icon at bounding box center [189, 360] width 4 height 4
click at [191, 300] on div "Undo" at bounding box center [197, 359] width 31 height 12
click at [187, 300] on div "Undo" at bounding box center [197, 359] width 31 height 12
click at [188, 300] on div "Undo" at bounding box center [197, 359] width 31 height 12
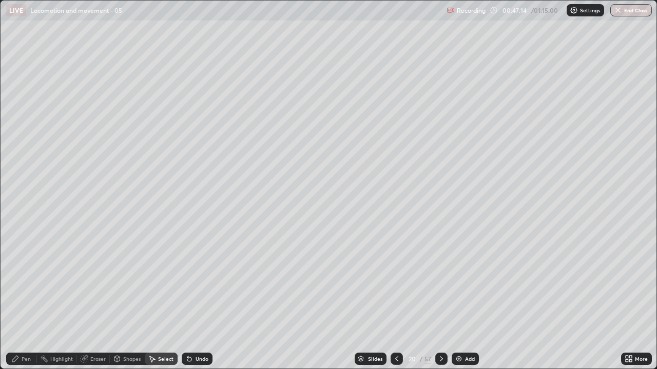
click at [188, 300] on div "Undo" at bounding box center [197, 359] width 31 height 12
click at [187, 300] on div "Undo" at bounding box center [197, 359] width 31 height 12
click at [189, 300] on icon at bounding box center [189, 359] width 8 height 8
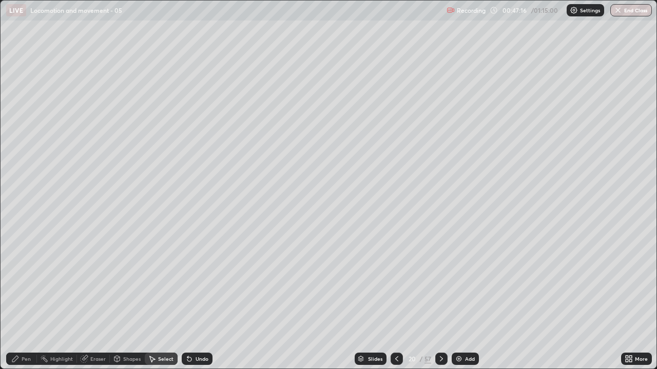
click at [189, 300] on icon at bounding box center [189, 359] width 8 height 8
click at [190, 300] on div "Undo" at bounding box center [197, 359] width 31 height 12
click at [189, 300] on div "Undo" at bounding box center [197, 359] width 31 height 12
click at [188, 300] on div "Undo" at bounding box center [197, 359] width 31 height 12
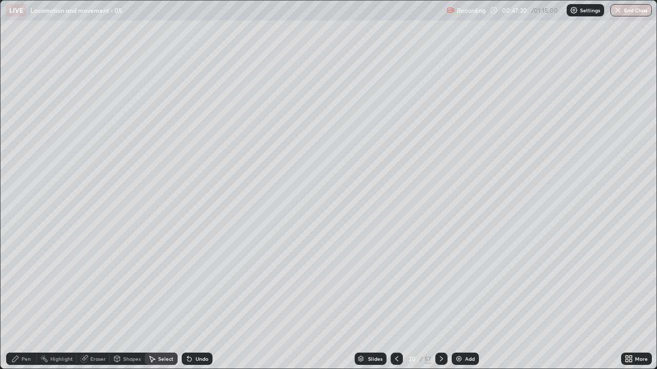
click at [33, 300] on div "Pen" at bounding box center [21, 359] width 31 height 12
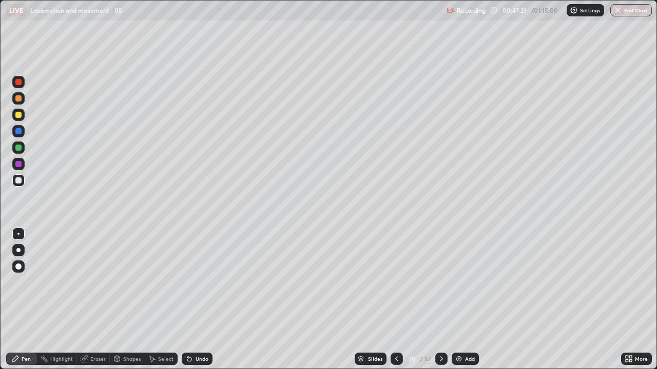
click at [19, 114] on div at bounding box center [18, 115] width 6 height 6
click at [185, 300] on icon at bounding box center [189, 359] width 8 height 8
click at [18, 183] on div at bounding box center [18, 181] width 6 height 6
click at [130, 300] on div "Shapes" at bounding box center [131, 359] width 17 height 5
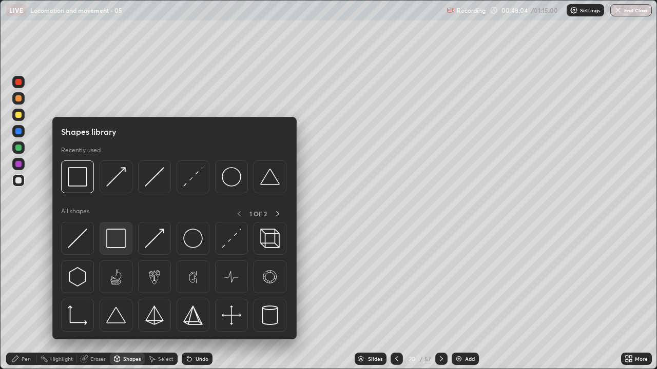
click at [123, 239] on img at bounding box center [115, 238] width 19 height 19
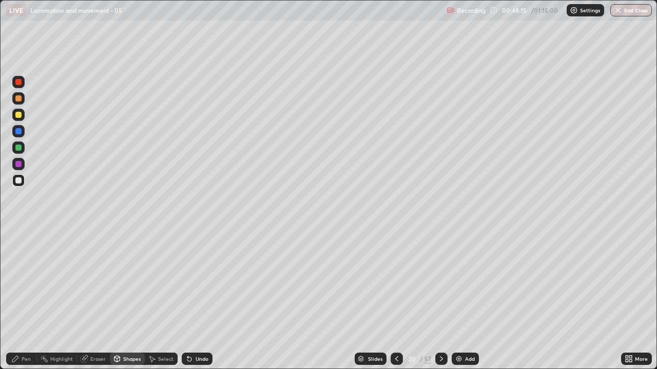
click at [127, 300] on div "Shapes" at bounding box center [131, 359] width 17 height 5
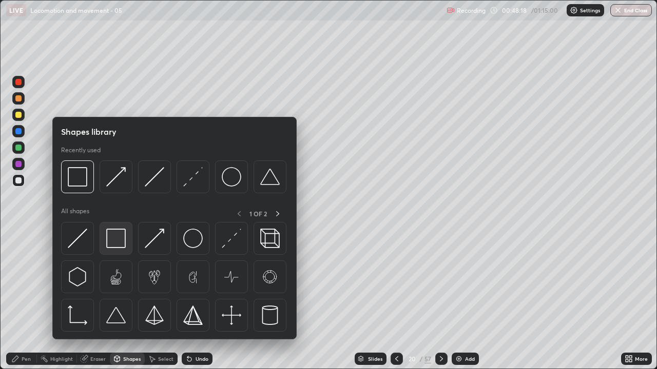
click at [116, 243] on img at bounding box center [115, 238] width 19 height 19
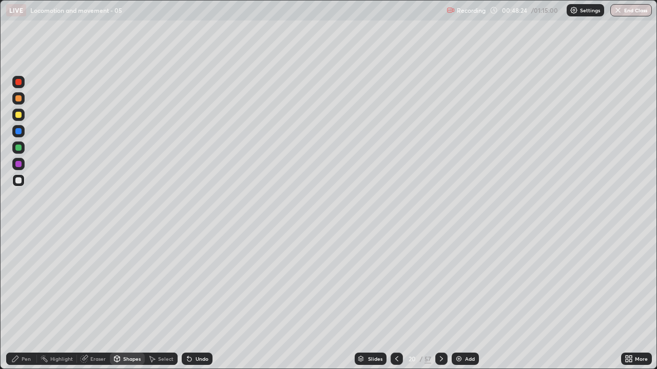
click at [197, 300] on div "Undo" at bounding box center [197, 359] width 31 height 12
click at [197, 300] on div "Undo" at bounding box center [201, 359] width 13 height 5
click at [123, 300] on div "Shapes" at bounding box center [131, 359] width 17 height 5
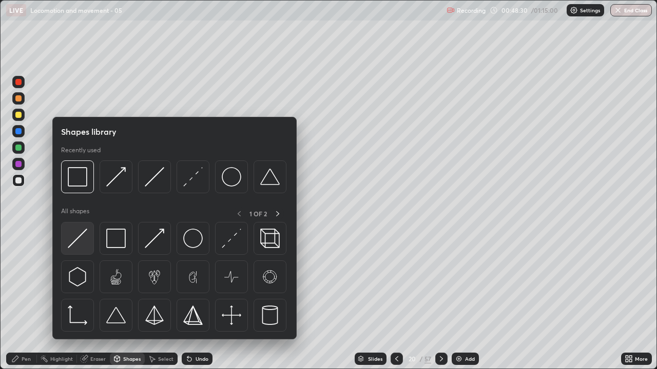
click at [84, 239] on img at bounding box center [77, 238] width 19 height 19
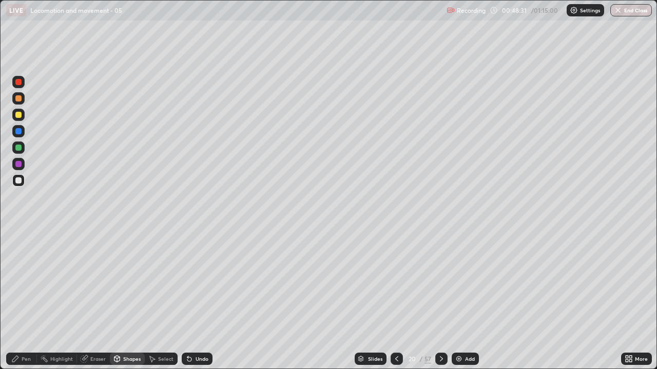
click at [18, 148] on div at bounding box center [18, 148] width 6 height 6
click at [16, 179] on div at bounding box center [18, 181] width 6 height 6
click at [18, 180] on div at bounding box center [18, 181] width 6 height 6
click at [17, 147] on div at bounding box center [18, 148] width 6 height 6
click at [19, 164] on div at bounding box center [18, 164] width 6 height 6
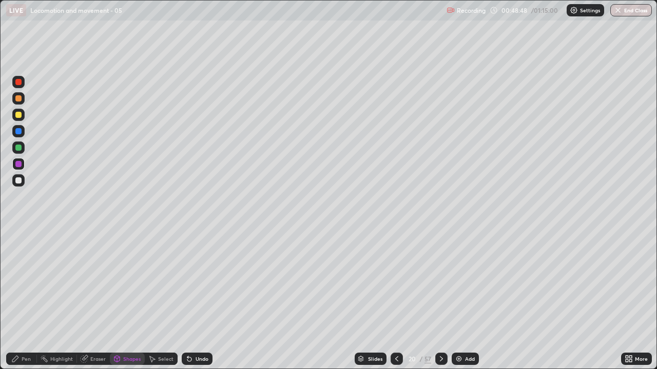
click at [194, 300] on div "Undo" at bounding box center [197, 359] width 31 height 12
click at [16, 300] on icon at bounding box center [15, 359] width 6 height 6
click at [188, 300] on icon at bounding box center [189, 360] width 4 height 4
click at [193, 300] on div "Undo" at bounding box center [197, 359] width 31 height 12
click at [195, 300] on div "Undo" at bounding box center [197, 359] width 31 height 12
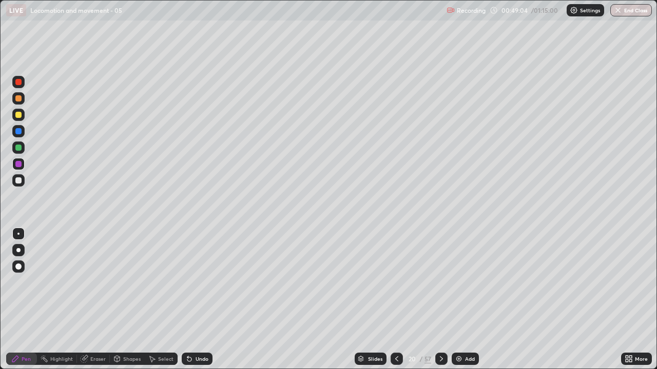
click at [195, 300] on div "Undo" at bounding box center [197, 359] width 31 height 12
click at [132, 300] on div "Shapes" at bounding box center [131, 359] width 17 height 5
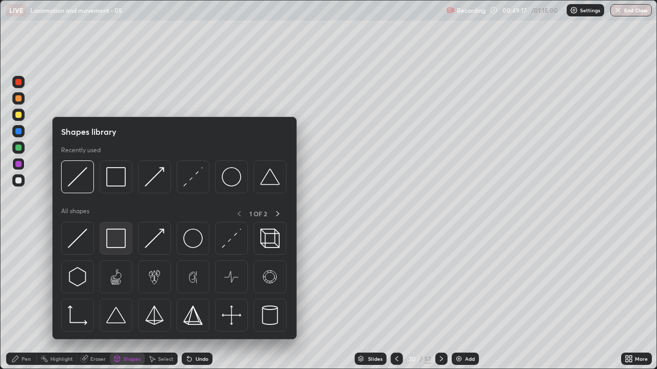
click at [110, 241] on img at bounding box center [115, 238] width 19 height 19
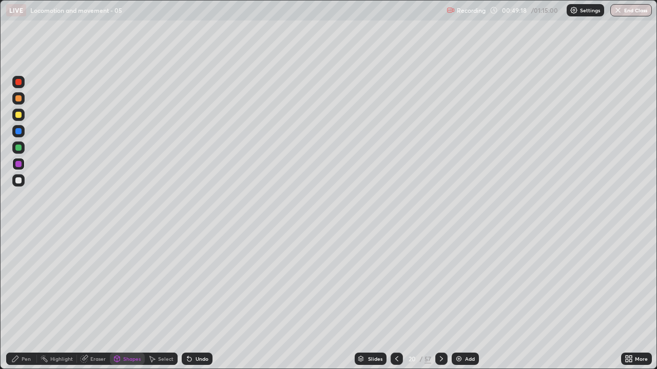
click at [19, 148] on div at bounding box center [18, 148] width 6 height 6
click at [22, 300] on div "Pen" at bounding box center [26, 359] width 9 height 5
click at [16, 131] on div at bounding box center [18, 131] width 6 height 6
click at [18, 115] on div at bounding box center [18, 115] width 6 height 6
click at [17, 162] on div at bounding box center [18, 164] width 6 height 6
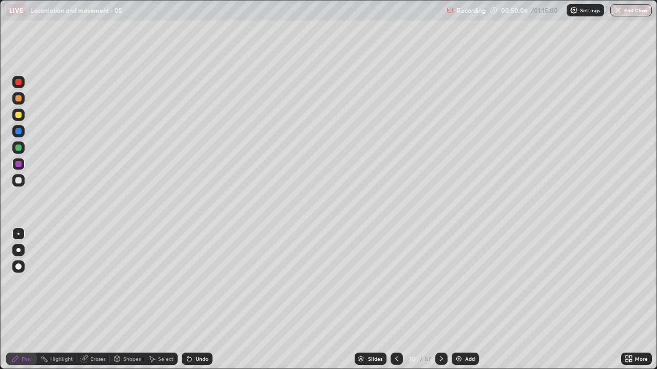
click at [123, 300] on div "Shapes" at bounding box center [131, 359] width 17 height 5
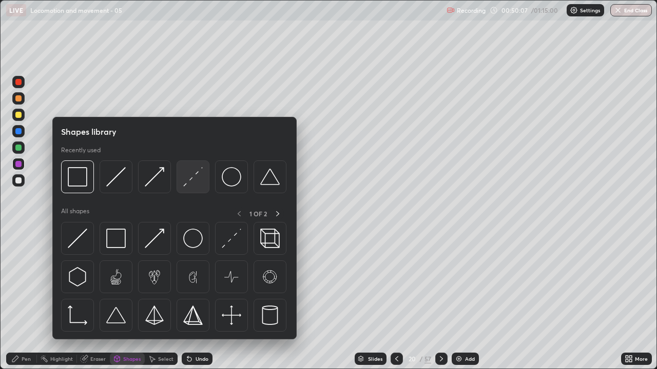
click at [179, 184] on div at bounding box center [193, 177] width 33 height 33
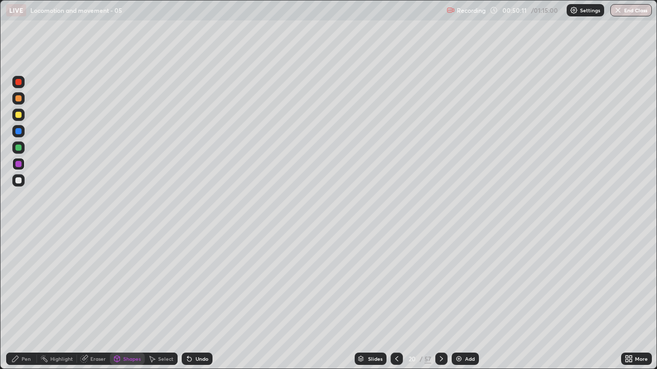
click at [22, 300] on div "Pen" at bounding box center [26, 359] width 9 height 5
click at [248, 300] on div "Slides 20 / 57 Add" at bounding box center [416, 359] width 408 height 21
click at [91, 300] on div "Eraser" at bounding box center [97, 359] width 15 height 5
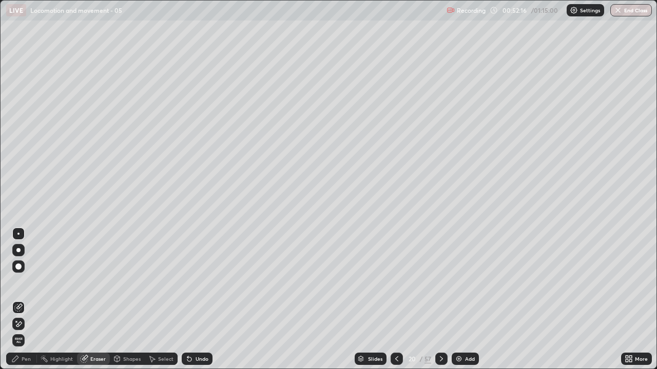
click at [26, 300] on div "Pen" at bounding box center [26, 359] width 9 height 5
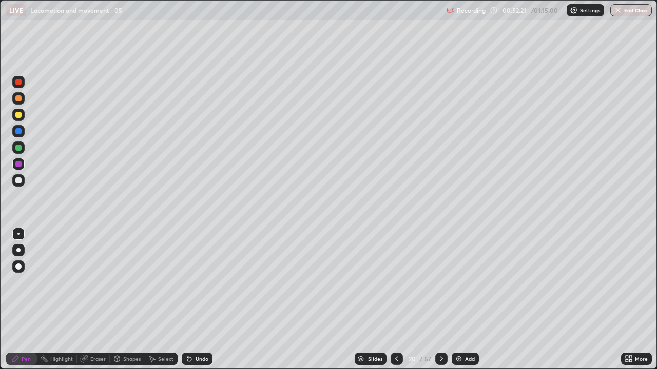
click at [188, 300] on icon at bounding box center [189, 360] width 4 height 4
click at [444, 300] on icon at bounding box center [441, 359] width 8 height 8
click at [440, 300] on icon at bounding box center [441, 359] width 8 height 8
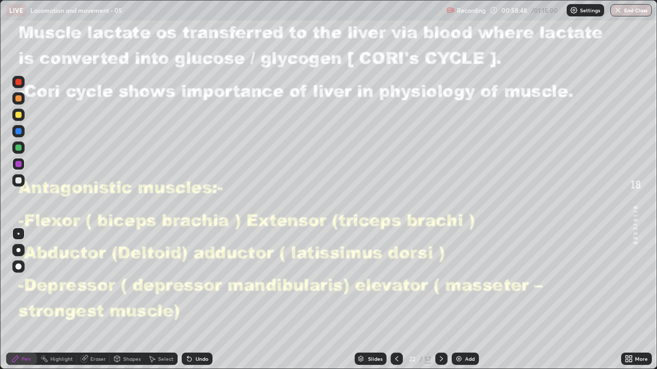
click at [459, 300] on img at bounding box center [459, 359] width 8 height 8
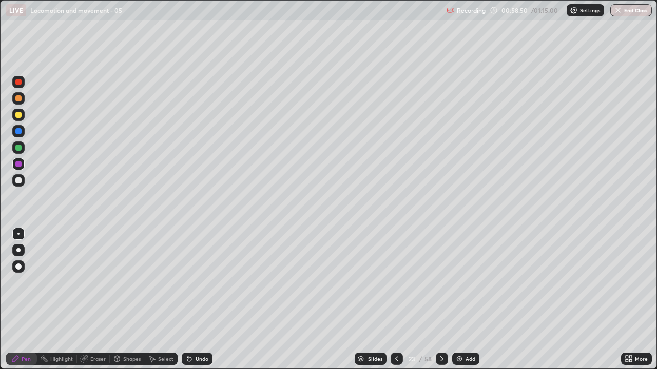
click at [19, 101] on div at bounding box center [18, 98] width 6 height 6
click at [400, 300] on div at bounding box center [396, 359] width 12 height 12
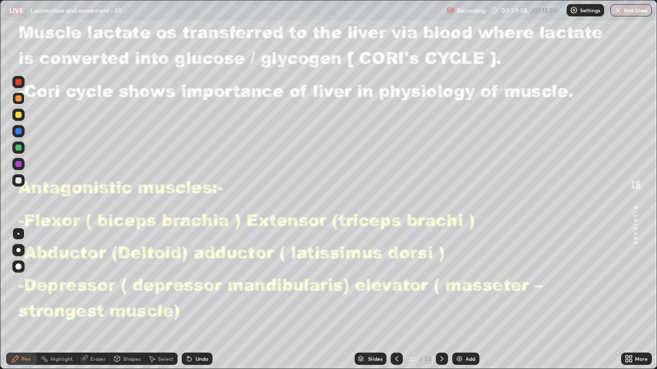
click at [15, 130] on div at bounding box center [18, 131] width 12 height 12
click at [14, 110] on div at bounding box center [18, 115] width 12 height 12
click at [16, 95] on div at bounding box center [18, 98] width 12 height 12
click at [19, 81] on div at bounding box center [18, 82] width 6 height 6
click at [19, 148] on div at bounding box center [18, 148] width 6 height 6
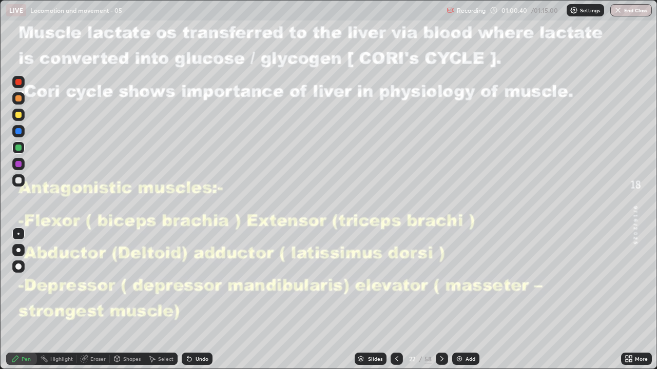
click at [15, 114] on div at bounding box center [18, 115] width 6 height 6
click at [623, 6] on button "End Class" at bounding box center [631, 10] width 41 height 12
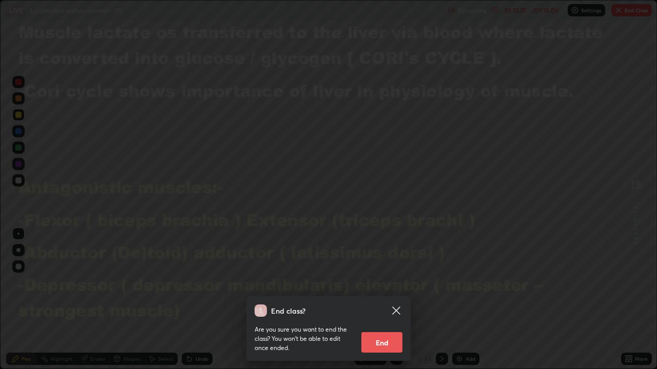
click at [393, 300] on button "End" at bounding box center [381, 342] width 41 height 21
